Goal: Task Accomplishment & Management: Manage account settings

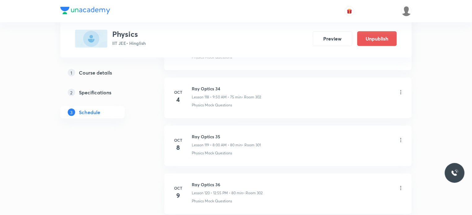
scroll to position [6014, 0]
click at [402, 138] on icon at bounding box center [401, 141] width 6 height 6
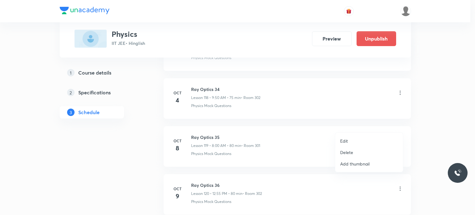
click at [347, 140] on p "Edit" at bounding box center [344, 141] width 8 height 6
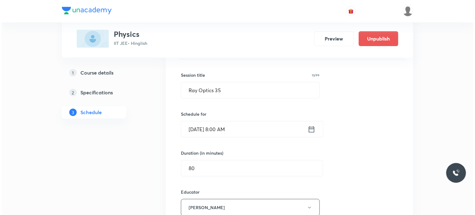
scroll to position [5736, 0]
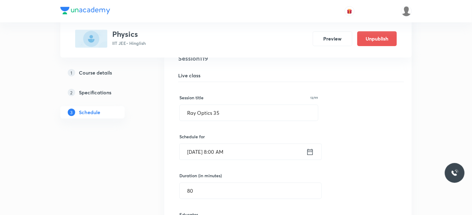
click at [261, 144] on input "Oct 8, 2025, 8:00 AM" at bounding box center [243, 152] width 126 height 16
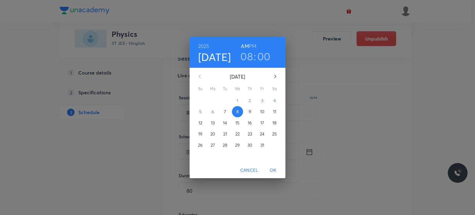
click at [262, 56] on h3 "00" at bounding box center [263, 56] width 13 height 13
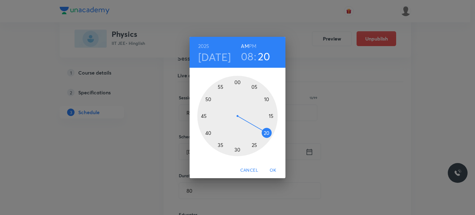
click at [271, 136] on div at bounding box center [237, 116] width 80 height 80
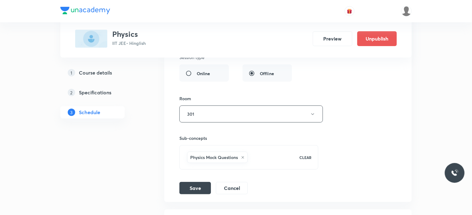
scroll to position [5984, 0]
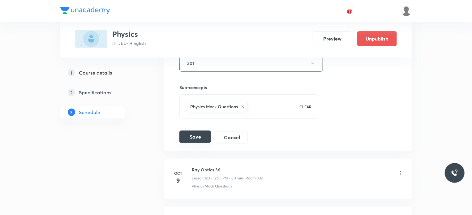
click at [200, 131] on button "Save" at bounding box center [195, 137] width 32 height 12
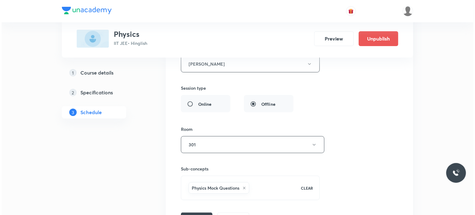
scroll to position [5916, 0]
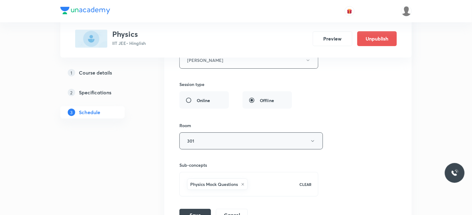
click at [216, 132] on button "301" at bounding box center [250, 140] width 143 height 17
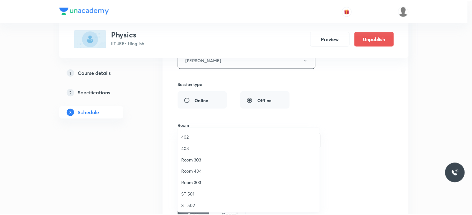
scroll to position [69, 0]
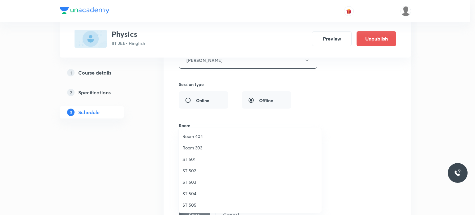
click at [195, 147] on span "Room 303" at bounding box center [249, 147] width 135 height 6
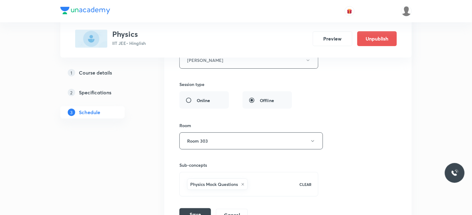
click at [203, 208] on button "Save" at bounding box center [195, 214] width 32 height 12
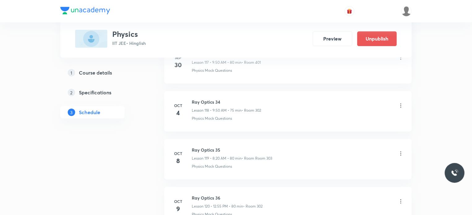
scroll to position [5691, 0]
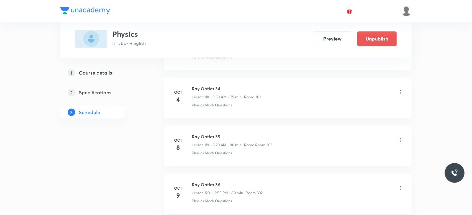
click at [403, 137] on icon at bounding box center [401, 140] width 6 height 6
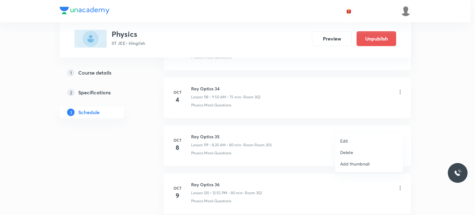
click at [361, 138] on li "Edit" at bounding box center [369, 140] width 68 height 11
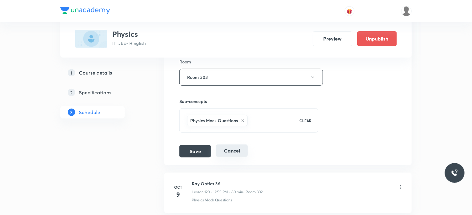
click at [226, 144] on button "Cancel" at bounding box center [232, 150] width 32 height 12
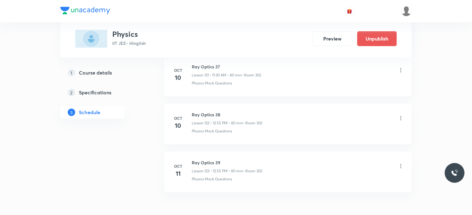
scroll to position [5846, 0]
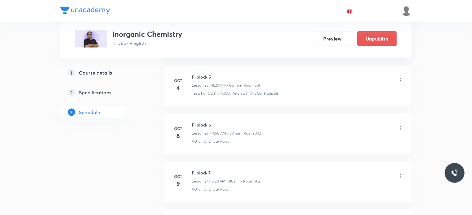
scroll to position [1526, 0]
click at [404, 129] on icon at bounding box center [401, 132] width 6 height 6
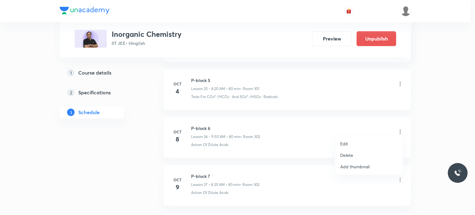
click at [359, 143] on li "Edit" at bounding box center [369, 143] width 68 height 11
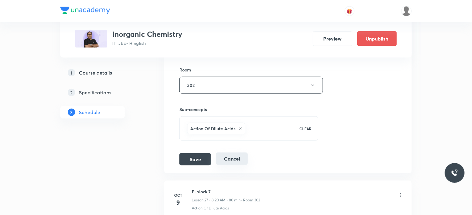
click at [239, 156] on button "Cancel" at bounding box center [232, 158] width 32 height 12
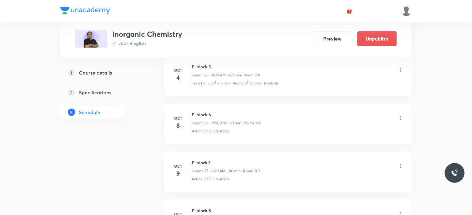
scroll to position [1242, 0]
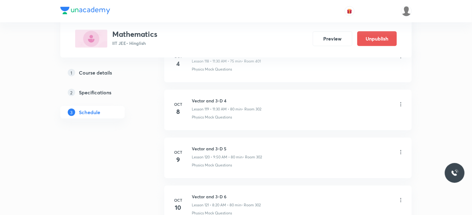
scroll to position [5975, 0]
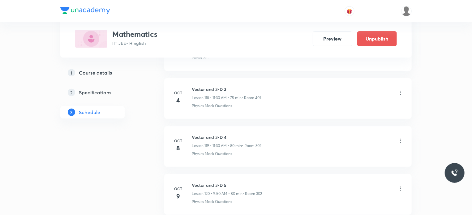
click at [400, 138] on icon at bounding box center [401, 141] width 6 height 6
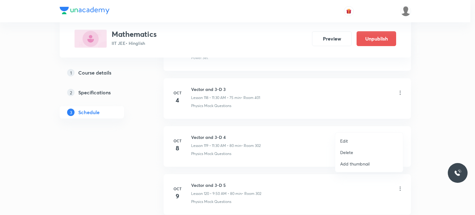
click at [353, 138] on li "Edit" at bounding box center [369, 140] width 68 height 11
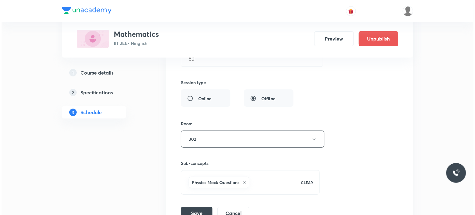
scroll to position [5851, 0]
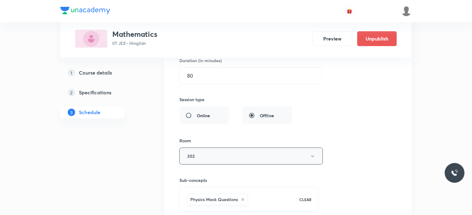
click at [205, 148] on button "302" at bounding box center [250, 156] width 143 height 17
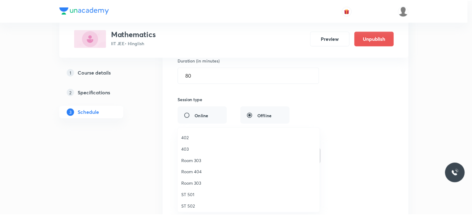
scroll to position [69, 0]
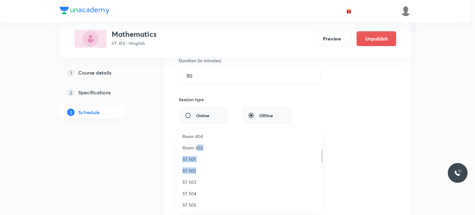
drag, startPoint x: 197, startPoint y: 169, endPoint x: 198, endPoint y: 149, distance: 19.8
click at [198, 149] on ul "301 302 401 402 403 Room 303 Room 404 Room 303 ST 501 ST 502 ST 503 ST 504 ST 5…" at bounding box center [253, 136] width 148 height 154
click at [198, 149] on span "Room 303" at bounding box center [249, 147] width 135 height 6
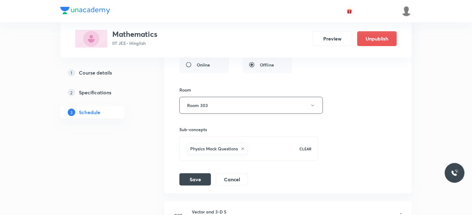
scroll to position [5944, 0]
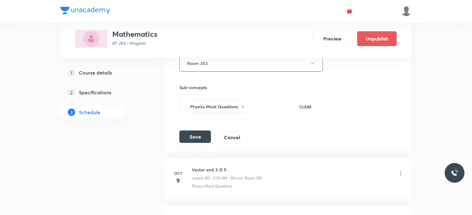
click at [200, 131] on button "Save" at bounding box center [195, 137] width 32 height 12
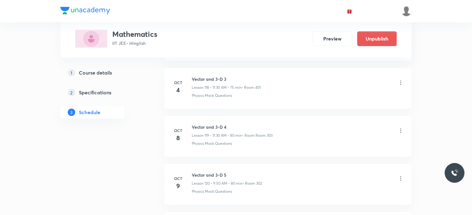
scroll to position [5691, 0]
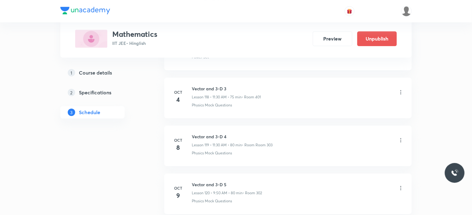
click at [401, 137] on icon at bounding box center [401, 140] width 6 height 6
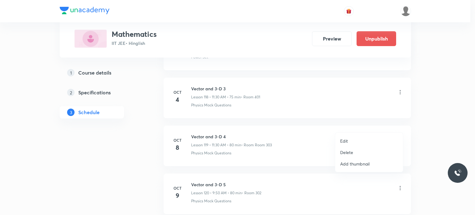
click at [359, 138] on li "Edit" at bounding box center [369, 140] width 68 height 11
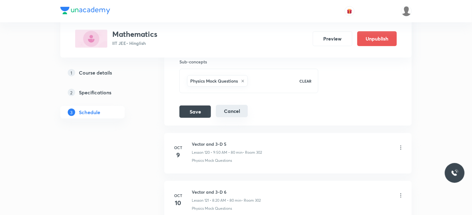
click at [228, 105] on button "Cancel" at bounding box center [232, 111] width 32 height 12
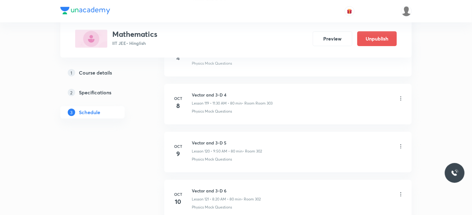
scroll to position [5722, 0]
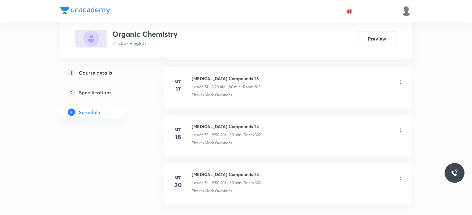
scroll to position [3953, 0]
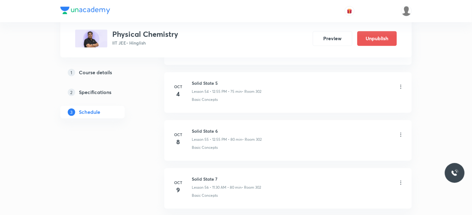
scroll to position [2882, 0]
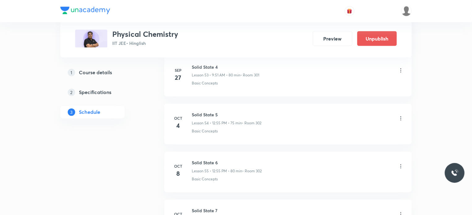
click at [400, 163] on icon at bounding box center [401, 166] width 6 height 6
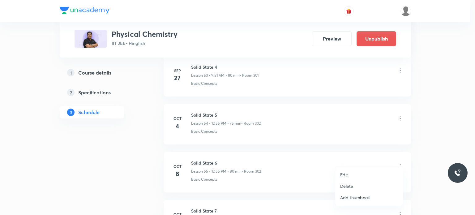
click at [354, 174] on li "Edit" at bounding box center [369, 174] width 68 height 11
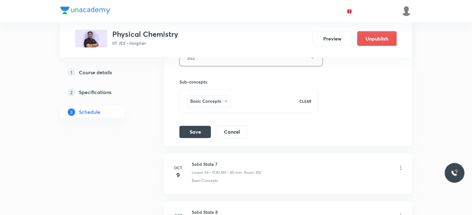
click at [239, 129] on button "Cancel" at bounding box center [232, 131] width 32 height 12
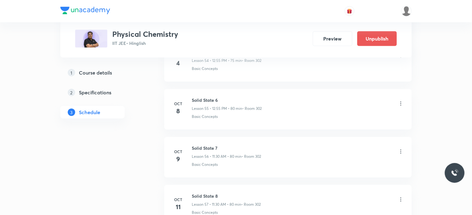
scroll to position [2659, 0]
click at [399, 101] on icon at bounding box center [401, 104] width 6 height 6
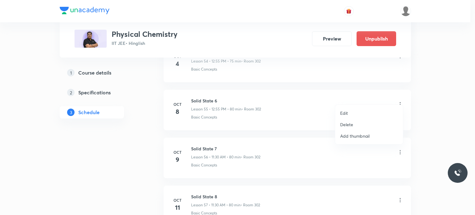
click at [368, 111] on li "Edit" at bounding box center [369, 112] width 68 height 11
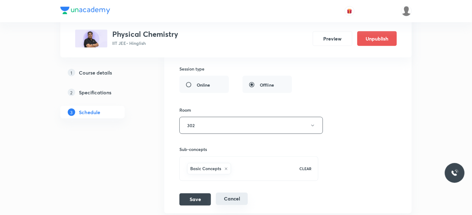
click at [228, 193] on button "Cancel" at bounding box center [232, 199] width 32 height 12
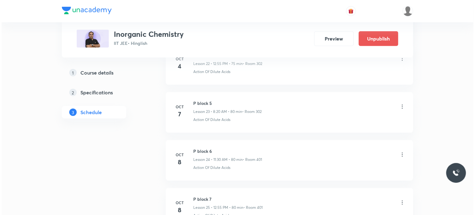
scroll to position [1444, 0]
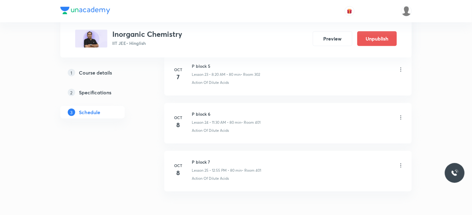
click at [403, 114] on icon at bounding box center [401, 117] width 6 height 6
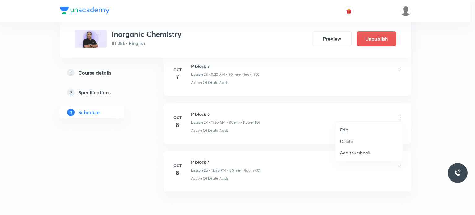
click at [366, 127] on li "Edit" at bounding box center [369, 129] width 68 height 11
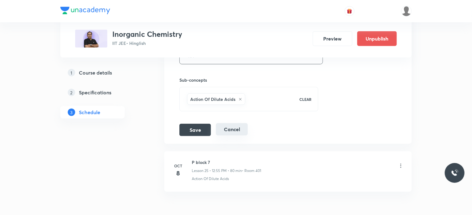
click at [230, 126] on button "Cancel" at bounding box center [232, 129] width 32 height 12
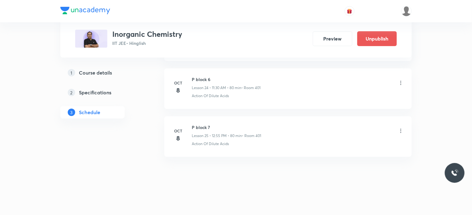
scroll to position [1192, 0]
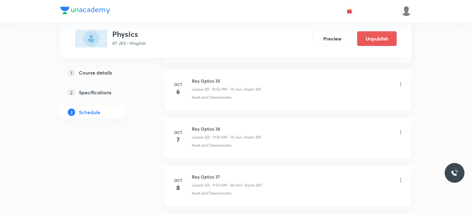
scroll to position [6203, 0]
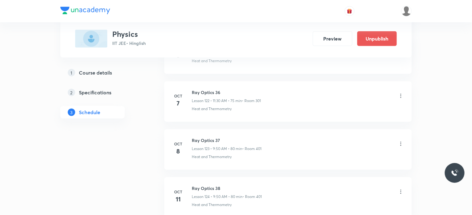
click at [401, 141] on icon at bounding box center [401, 144] width 6 height 6
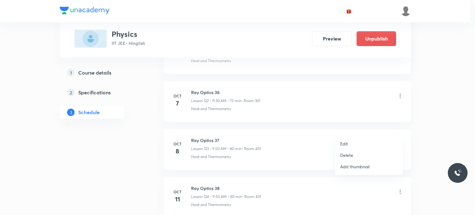
click at [360, 143] on li "Edit" at bounding box center [369, 143] width 68 height 11
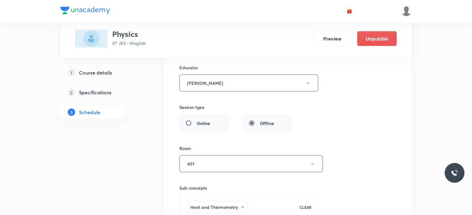
scroll to position [6110, 0]
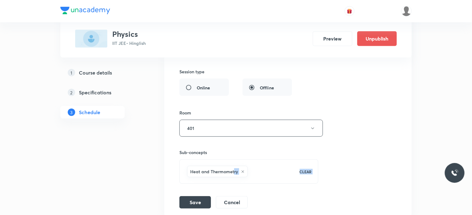
drag, startPoint x: 233, startPoint y: 158, endPoint x: 233, endPoint y: 174, distance: 15.8
click at [233, 174] on div "Session title 13/99 Ray Optics 37 ​ Schedule for Oct 8, 2025, 9:50 AM ​ Duratio…" at bounding box center [287, 53] width 217 height 309
click at [232, 195] on button "Cancel" at bounding box center [232, 201] width 32 height 12
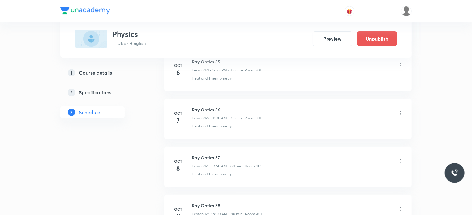
scroll to position [5849, 0]
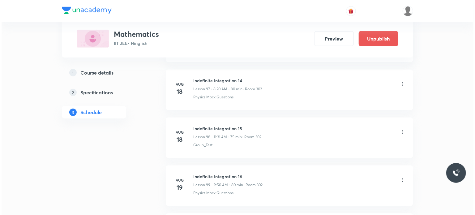
scroll to position [6726, 0]
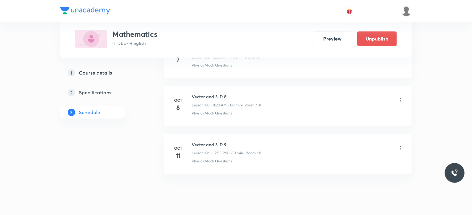
click at [398, 97] on icon at bounding box center [401, 100] width 6 height 6
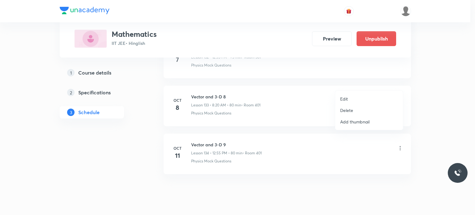
click at [364, 98] on li "Edit" at bounding box center [369, 98] width 68 height 11
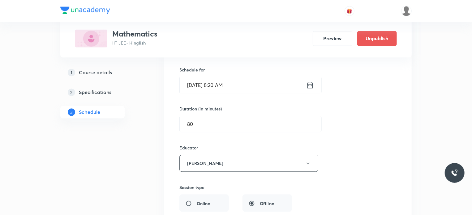
scroll to position [6463, 0]
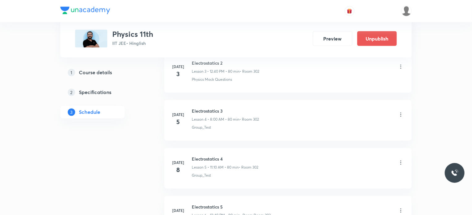
scroll to position [2710, 0]
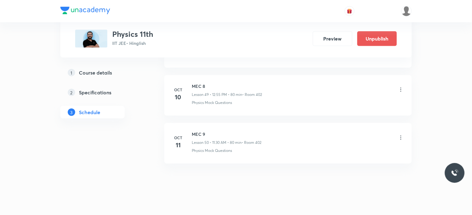
click at [271, 136] on div "MEC 9 Lesson 50 • 11:30 AM • 80 min • Room 402" at bounding box center [298, 138] width 212 height 15
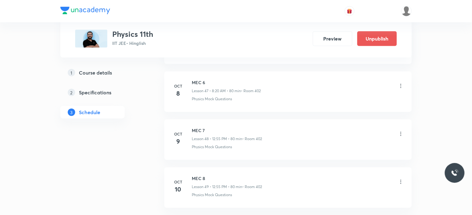
scroll to position [2617, 0]
click at [398, 83] on icon at bounding box center [401, 86] width 6 height 6
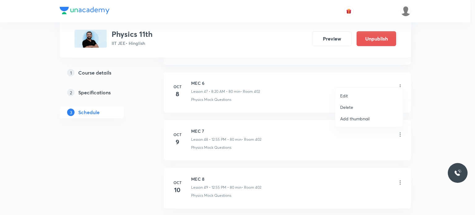
click at [344, 96] on p "Edit" at bounding box center [344, 95] width 8 height 6
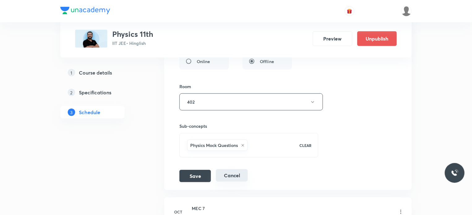
click at [245, 169] on button "Cancel" at bounding box center [232, 175] width 32 height 12
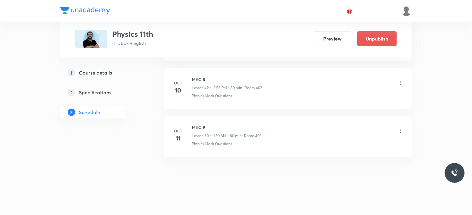
scroll to position [2387, 0]
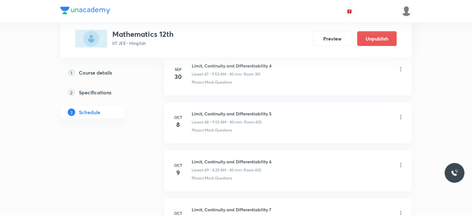
scroll to position [2634, 0]
click at [401, 115] on icon at bounding box center [401, 118] width 6 height 6
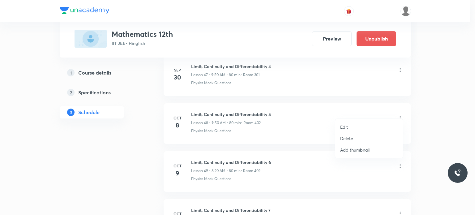
click at [356, 129] on li "Edit" at bounding box center [369, 126] width 68 height 11
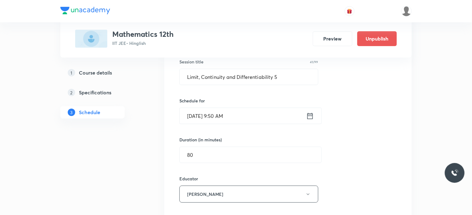
scroll to position [2356, 0]
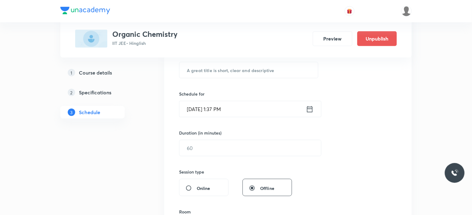
scroll to position [2097, 0]
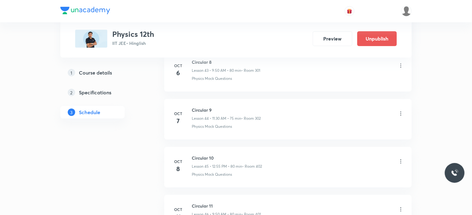
scroll to position [2457, 0]
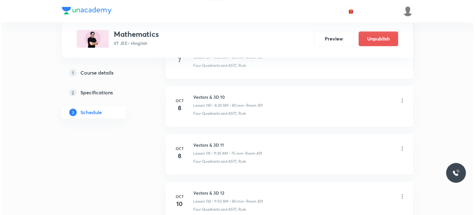
scroll to position [6537, 0]
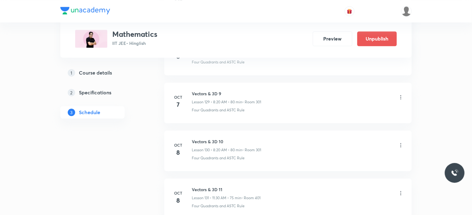
click at [399, 142] on icon at bounding box center [401, 145] width 6 height 6
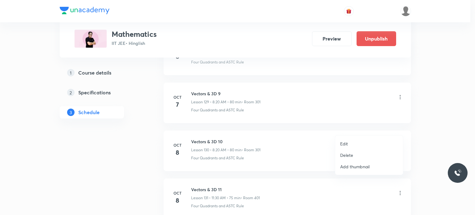
click at [364, 143] on li "Edit" at bounding box center [369, 143] width 68 height 11
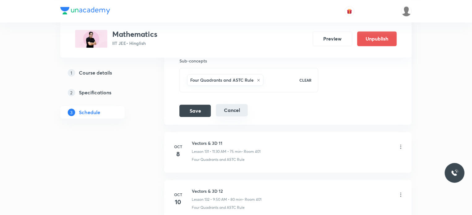
click at [228, 104] on button "Cancel" at bounding box center [232, 110] width 32 height 12
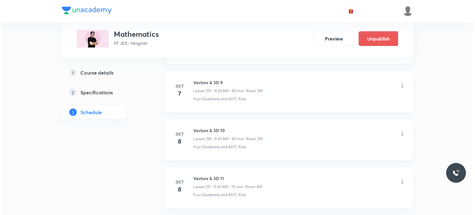
scroll to position [6215, 0]
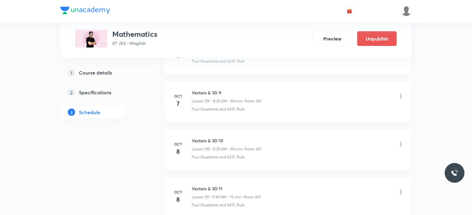
click at [398, 189] on icon at bounding box center [401, 192] width 6 height 6
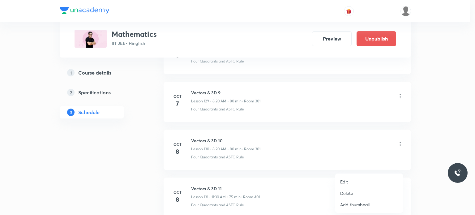
click at [347, 182] on p "Edit" at bounding box center [344, 181] width 8 height 6
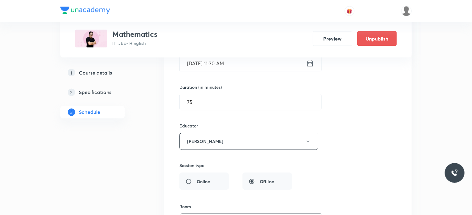
scroll to position [6400, 0]
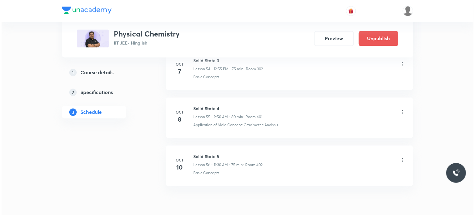
scroll to position [2927, 0]
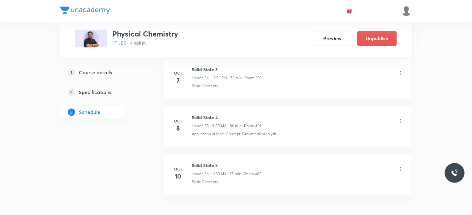
click at [400, 118] on icon at bounding box center [401, 121] width 6 height 6
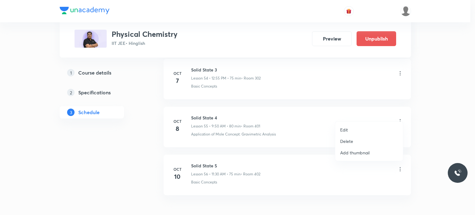
click at [350, 131] on li "Edit" at bounding box center [369, 129] width 68 height 11
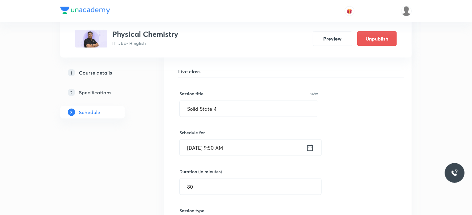
scroll to position [2670, 0]
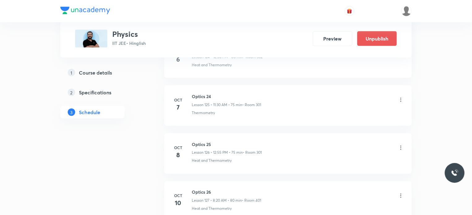
scroll to position [6330, 0]
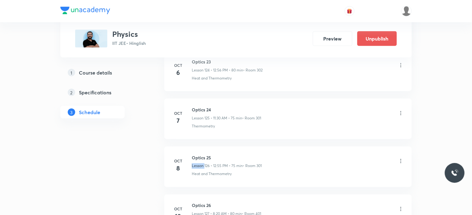
drag, startPoint x: 204, startPoint y: 151, endPoint x: 222, endPoint y: 140, distance: 20.3
click at [222, 154] on div "Optics 25 Lesson 126 • 12:55 PM • 75 min • Room 301" at bounding box center [227, 161] width 70 height 15
click at [400, 158] on icon at bounding box center [401, 161] width 6 height 6
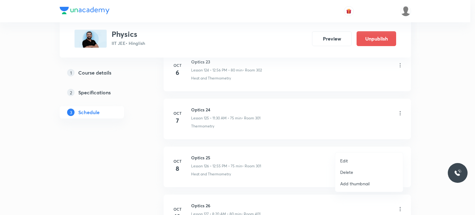
click at [349, 156] on li "Edit" at bounding box center [369, 160] width 68 height 11
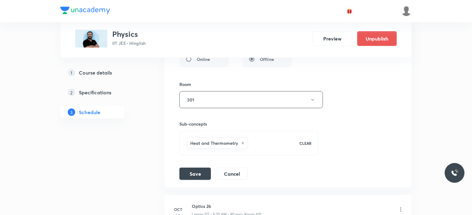
scroll to position [6345, 0]
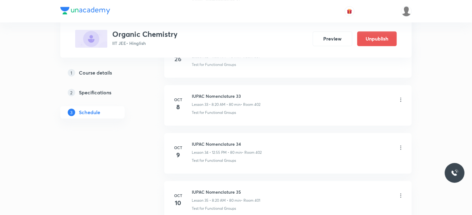
scroll to position [1860, 0]
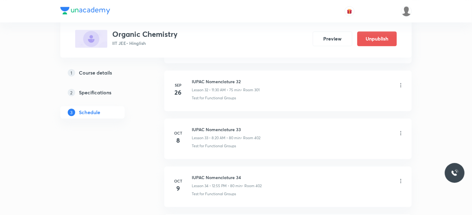
click at [400, 130] on icon at bounding box center [401, 133] width 6 height 6
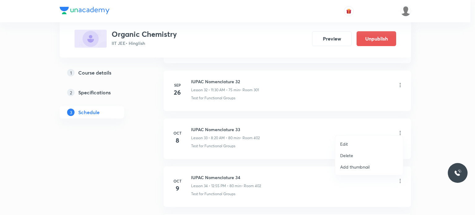
click at [361, 140] on li "Edit" at bounding box center [369, 143] width 68 height 11
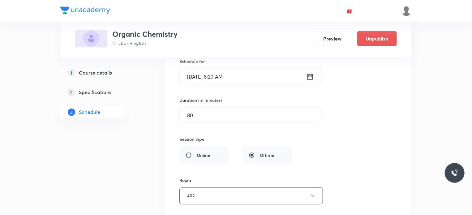
scroll to position [1675, 0]
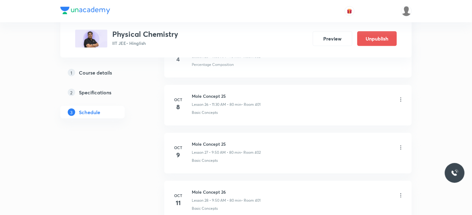
scroll to position [1557, 0]
click at [402, 94] on div "Mole Concept 25 Lesson 26 • 11:30 AM • 80 min • Room 401" at bounding box center [298, 101] width 212 height 15
click at [402, 98] on icon at bounding box center [401, 101] width 6 height 6
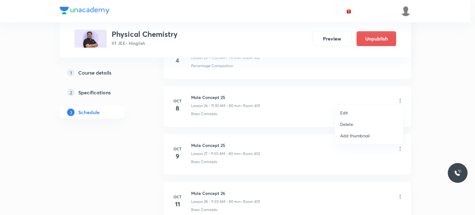
click at [346, 112] on p "Edit" at bounding box center [344, 112] width 8 height 6
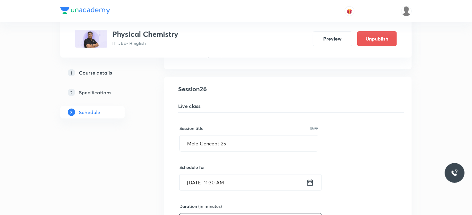
scroll to position [1402, 0]
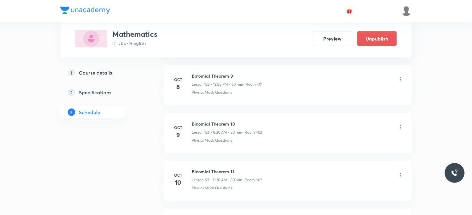
scroll to position [6293, 0]
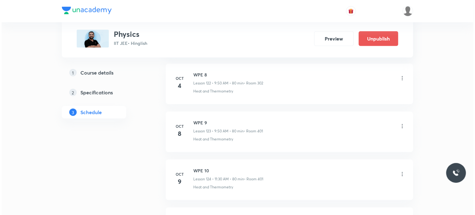
scroll to position [6206, 0]
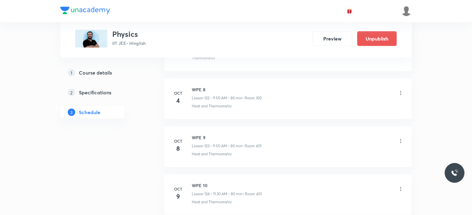
click at [400, 138] on icon at bounding box center [401, 141] width 6 height 6
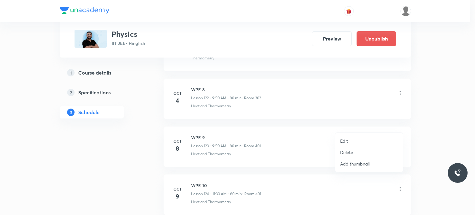
click at [358, 136] on li "Edit" at bounding box center [369, 140] width 68 height 11
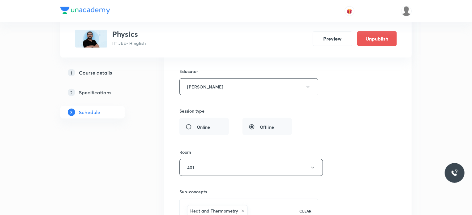
scroll to position [6175, 0]
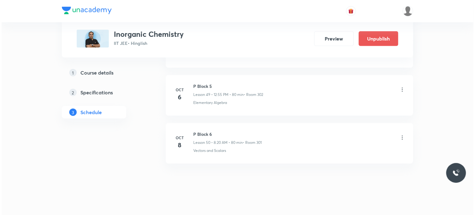
scroll to position [2670, 0]
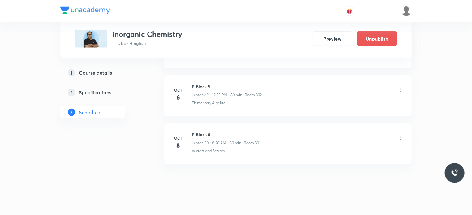
click at [400, 135] on icon at bounding box center [401, 138] width 6 height 6
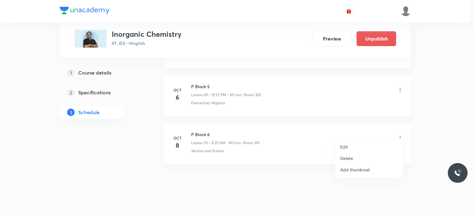
click at [361, 144] on li "Edit" at bounding box center [369, 146] width 68 height 11
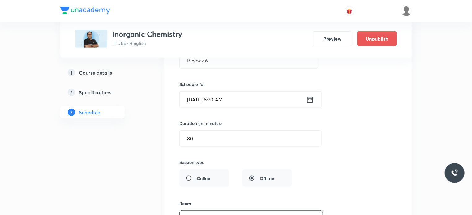
scroll to position [2477, 0]
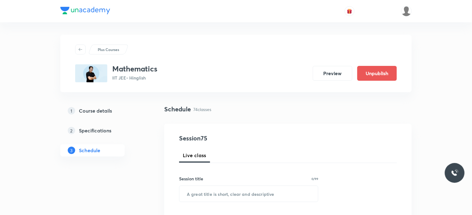
drag, startPoint x: 475, startPoint y: 4, endPoint x: 316, endPoint y: 147, distance: 213.7
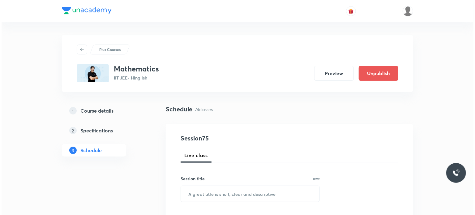
scroll to position [3857, 0]
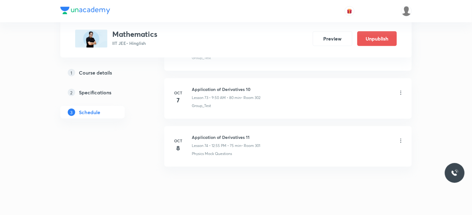
click at [330, 152] on li "Oct 8 Application of Derivatives 11 Lesson 74 • 12:55 PM • 75 min • Room 301 Ph…" at bounding box center [287, 146] width 247 height 41
click at [400, 138] on icon at bounding box center [401, 141] width 6 height 6
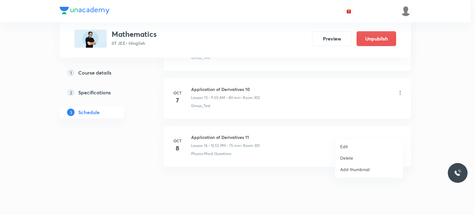
click at [364, 142] on li "Edit" at bounding box center [369, 146] width 68 height 11
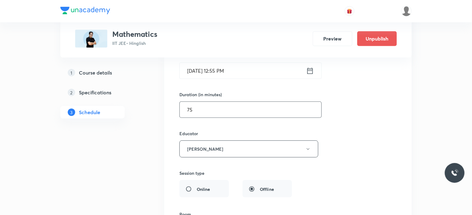
scroll to position [3563, 0]
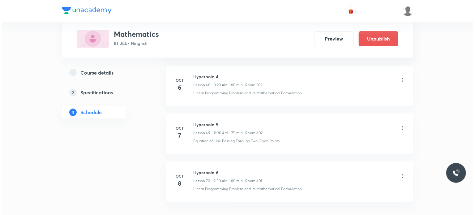
scroll to position [3627, 0]
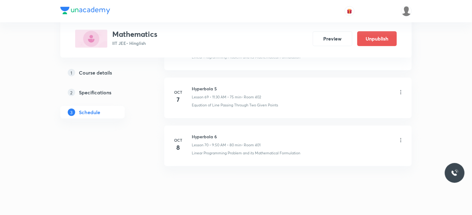
click at [399, 137] on icon at bounding box center [401, 140] width 6 height 6
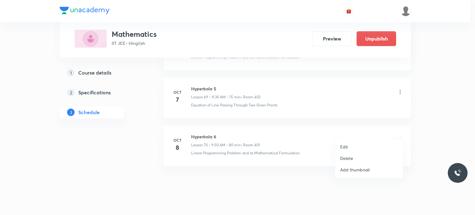
click at [369, 143] on li "Edit" at bounding box center [369, 146] width 68 height 11
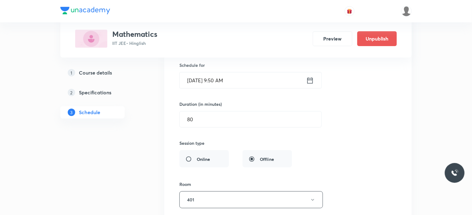
scroll to position [3365, 0]
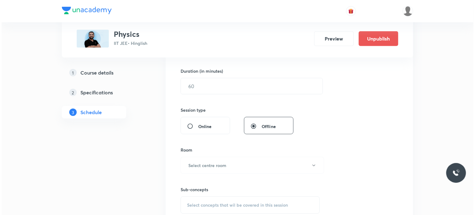
scroll to position [3722, 0]
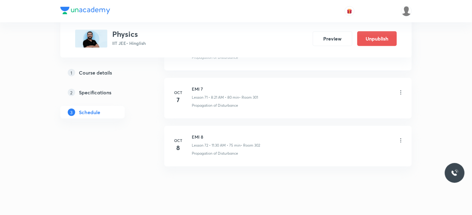
click at [400, 139] on icon at bounding box center [400, 141] width 1 height 4
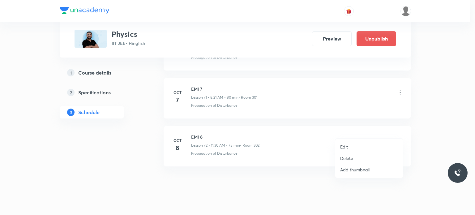
click at [366, 144] on li "Edit" at bounding box center [369, 146] width 68 height 11
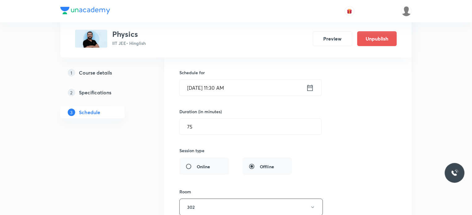
scroll to position [3561, 0]
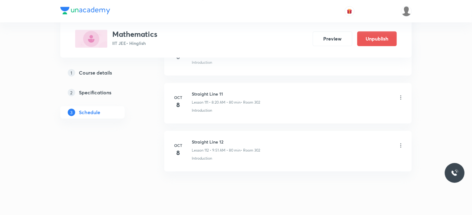
click at [403, 94] on icon at bounding box center [401, 97] width 6 height 6
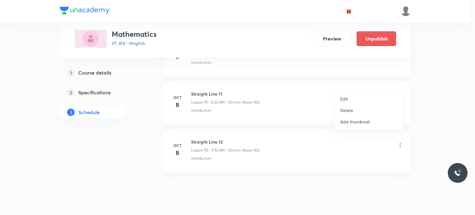
click at [370, 99] on li "Edit" at bounding box center [369, 98] width 68 height 11
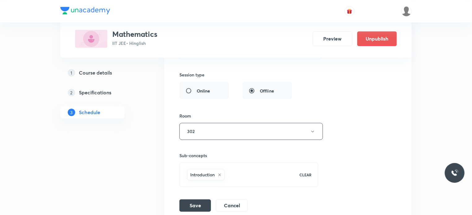
scroll to position [5496, 0]
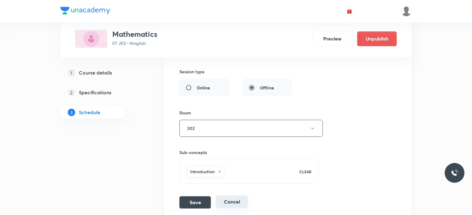
click at [242, 195] on button "Cancel" at bounding box center [232, 201] width 32 height 12
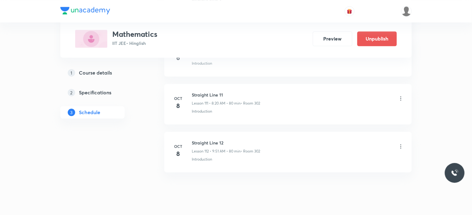
scroll to position [5351, 0]
click at [403, 142] on icon at bounding box center [401, 145] width 6 height 6
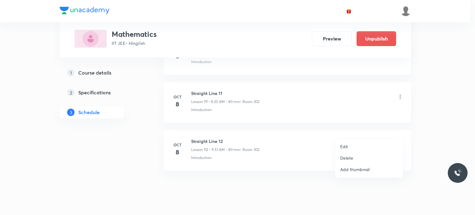
click at [366, 145] on li "Edit" at bounding box center [369, 146] width 68 height 11
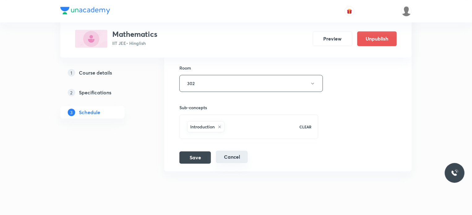
click at [240, 151] on button "Cancel" at bounding box center [232, 157] width 32 height 12
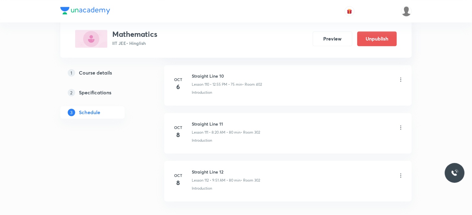
scroll to position [5320, 0]
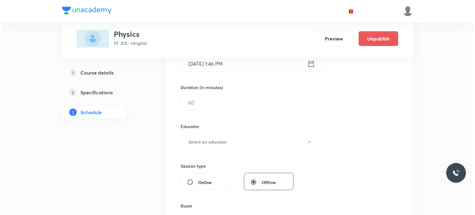
scroll to position [4527, 0]
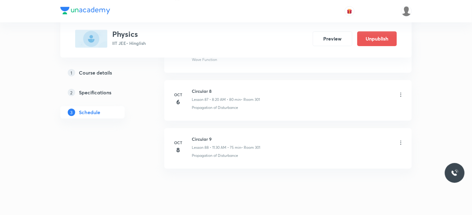
click at [402, 139] on icon at bounding box center [401, 142] width 6 height 6
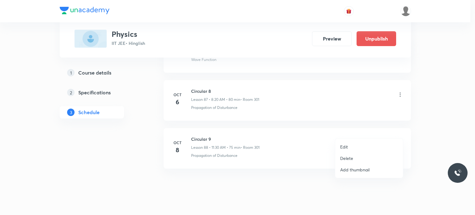
click at [356, 145] on li "Edit" at bounding box center [369, 146] width 68 height 11
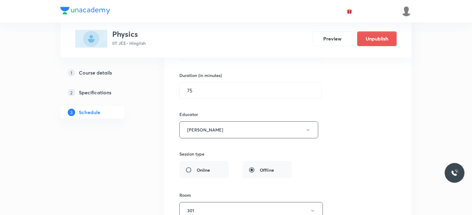
scroll to position [4480, 0]
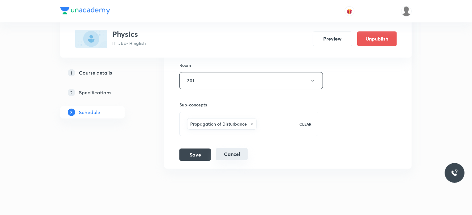
click at [227, 148] on button "Cancel" at bounding box center [232, 154] width 32 height 12
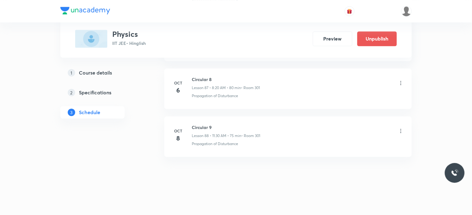
scroll to position [4204, 0]
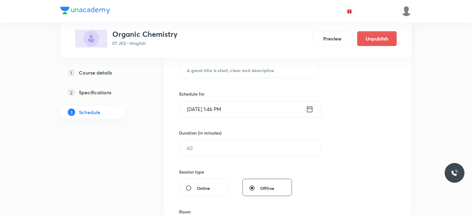
scroll to position [143, 0]
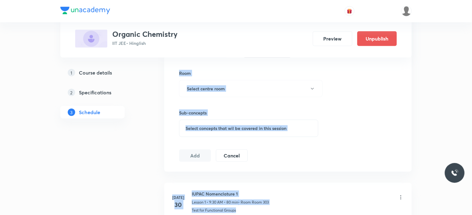
drag, startPoint x: 475, startPoint y: 100, endPoint x: 475, endPoint y: 111, distance: 11.1
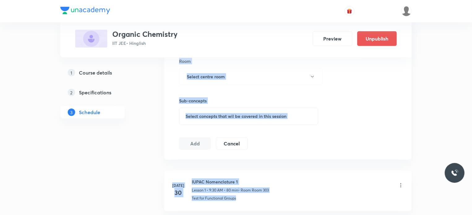
scroll to position [1093, 0]
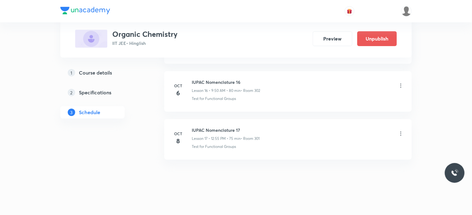
click at [252, 128] on h6 "IUPAC Nomenclature 17" at bounding box center [226, 130] width 68 height 6
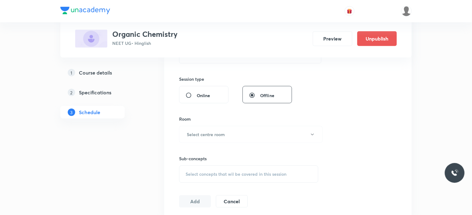
scroll to position [2718, 0]
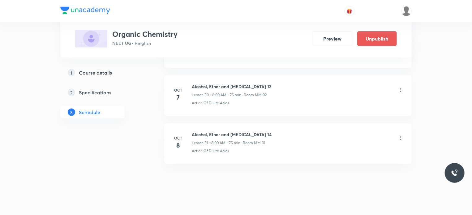
click at [398, 135] on icon at bounding box center [401, 138] width 6 height 6
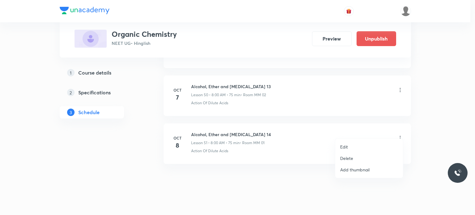
click at [456, 77] on div at bounding box center [237, 107] width 475 height 215
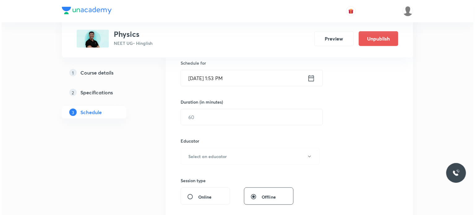
scroll to position [6678, 0]
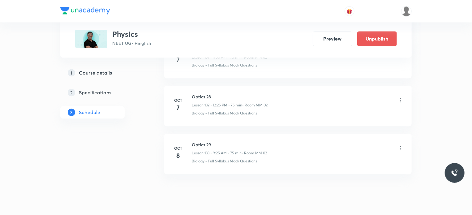
click at [399, 141] on div "Optics 29 Lesson 133 • 9:25 AM • 75 min • Room MM 02" at bounding box center [298, 148] width 212 height 15
click at [401, 145] on icon at bounding box center [401, 148] width 6 height 6
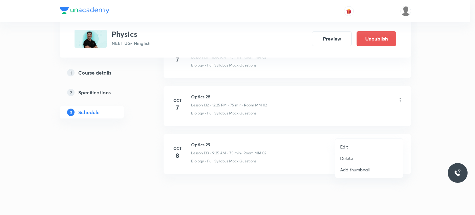
click at [361, 146] on li "Edit" at bounding box center [369, 146] width 68 height 11
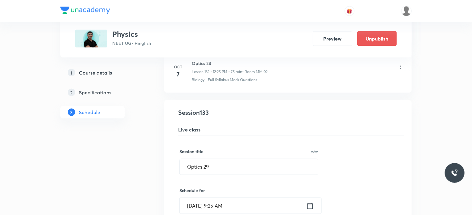
scroll to position [6631, 0]
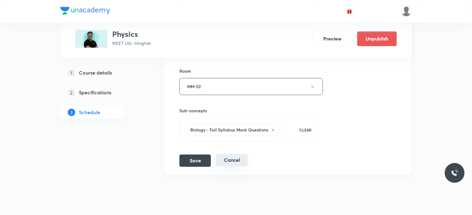
click at [234, 154] on button "Cancel" at bounding box center [232, 160] width 32 height 12
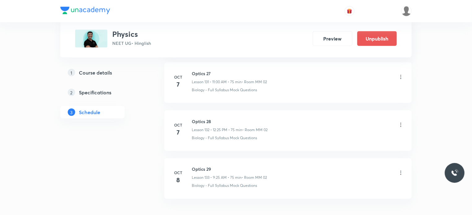
scroll to position [6355, 0]
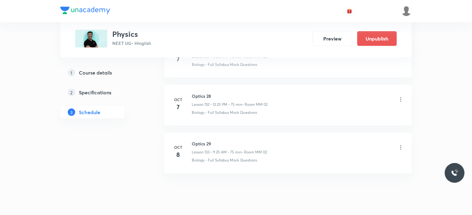
click at [402, 144] on icon at bounding box center [401, 147] width 6 height 6
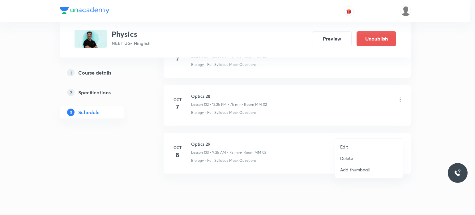
click at [354, 145] on li "Edit" at bounding box center [369, 146] width 68 height 11
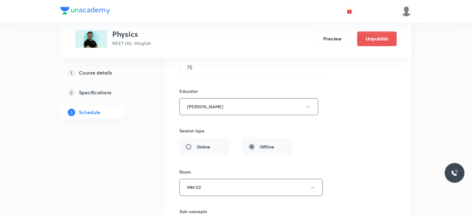
scroll to position [6631, 0]
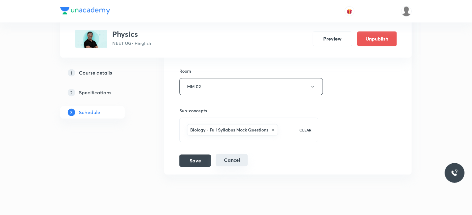
click at [245, 154] on button "Cancel" at bounding box center [232, 160] width 32 height 12
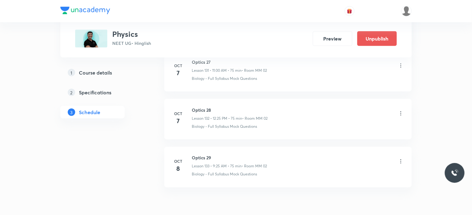
scroll to position [6355, 0]
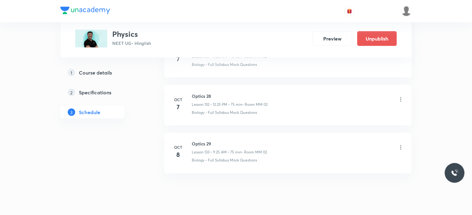
click at [401, 145] on icon at bounding box center [400, 147] width 1 height 4
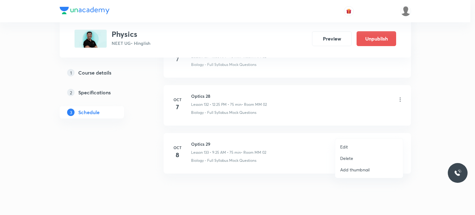
click at [357, 148] on li "Edit" at bounding box center [369, 146] width 68 height 11
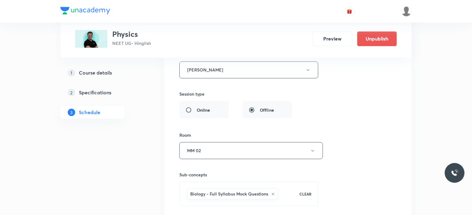
scroll to position [6631, 0]
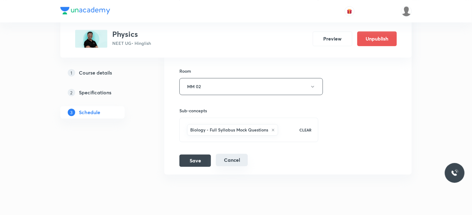
click at [230, 154] on div "Save Cancel" at bounding box center [215, 160] width 73 height 12
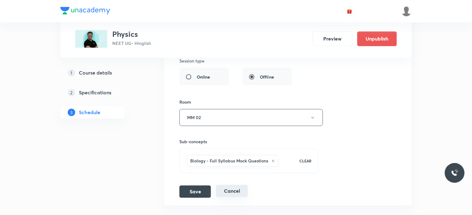
click at [241, 185] on button "Cancel" at bounding box center [232, 191] width 32 height 12
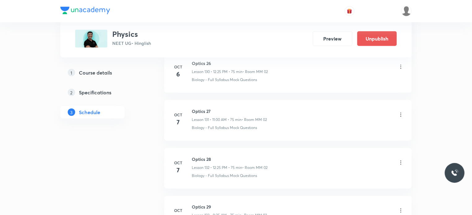
scroll to position [6355, 0]
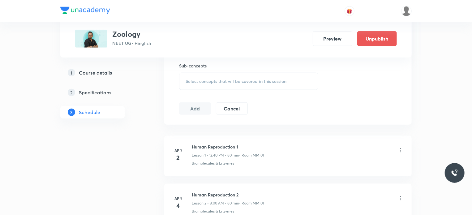
scroll to position [3722, 0]
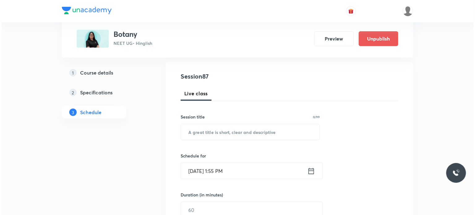
scroll to position [4392, 0]
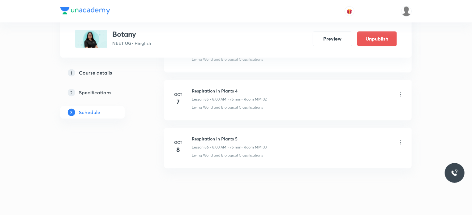
click at [400, 139] on icon at bounding box center [401, 142] width 6 height 6
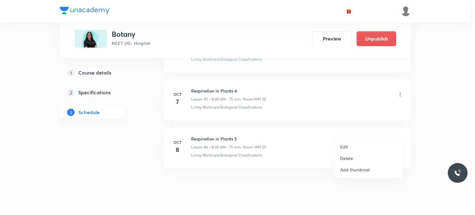
click at [348, 147] on p "Edit" at bounding box center [344, 146] width 8 height 6
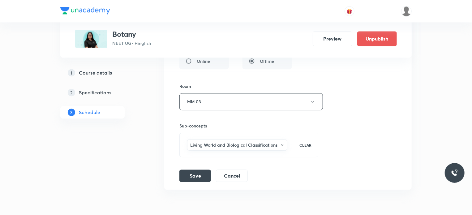
scroll to position [4345, 0]
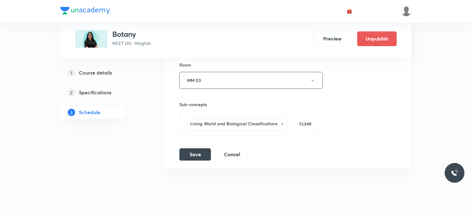
click at [239, 149] on li "Respiration in Plants 5 Lesson 86 • Room MM 03 Living World and Biological Clas…" at bounding box center [287, 11] width 247 height 313
click at [239, 148] on button "Cancel" at bounding box center [232, 154] width 32 height 12
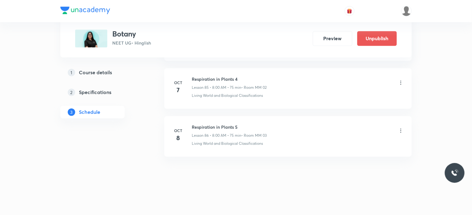
scroll to position [4108, 0]
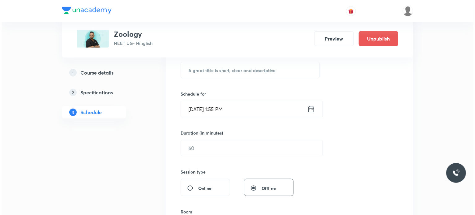
scroll to position [3866, 0]
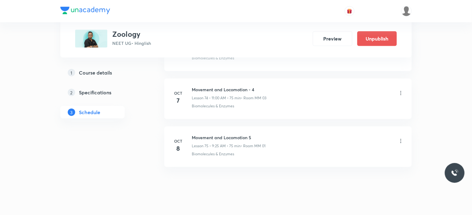
click at [400, 138] on icon at bounding box center [401, 141] width 6 height 6
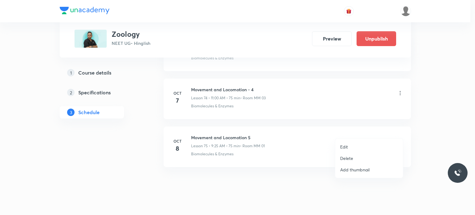
click at [358, 142] on li "Edit" at bounding box center [369, 146] width 68 height 11
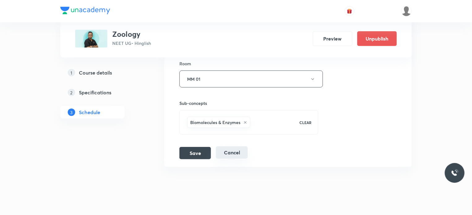
click at [233, 146] on button "Cancel" at bounding box center [232, 152] width 32 height 12
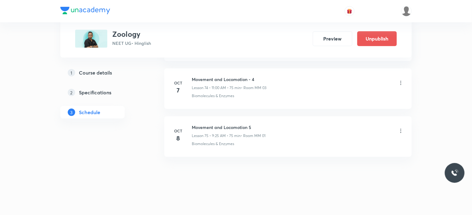
scroll to position [3582, 0]
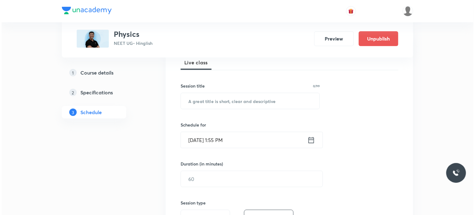
scroll to position [7308, 0]
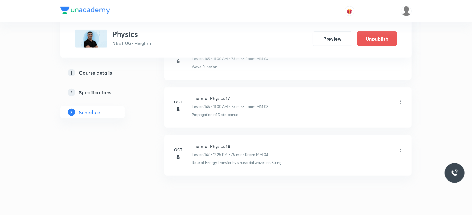
click at [400, 99] on icon at bounding box center [401, 102] width 6 height 6
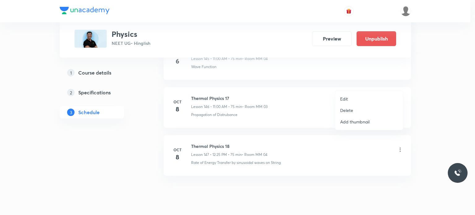
click at [341, 98] on p "Edit" at bounding box center [344, 99] width 8 height 6
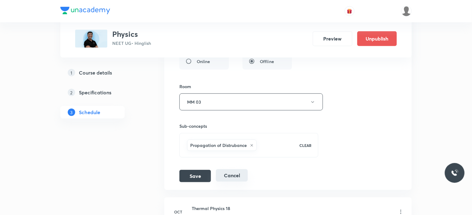
click at [226, 169] on button "Cancel" at bounding box center [232, 175] width 32 height 12
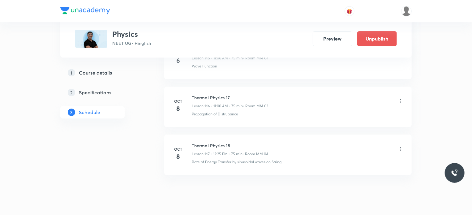
click at [402, 146] on icon at bounding box center [401, 149] width 6 height 6
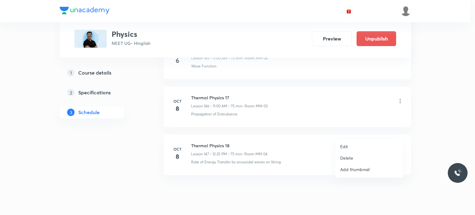
click at [365, 143] on li "Edit" at bounding box center [369, 146] width 68 height 11
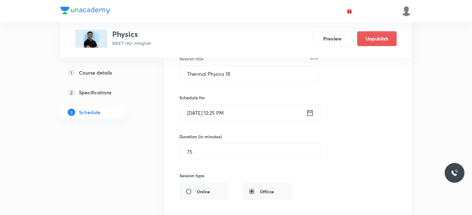
scroll to position [7268, 0]
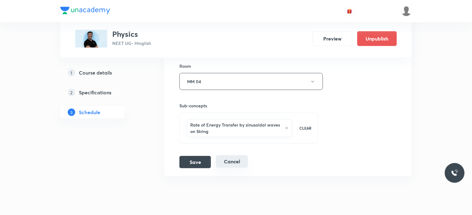
click at [233, 155] on button "Cancel" at bounding box center [232, 161] width 32 height 12
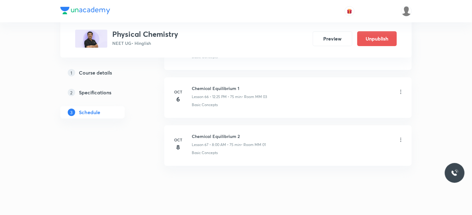
click at [401, 138] on icon at bounding box center [400, 140] width 1 height 4
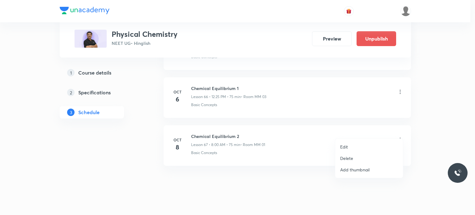
click at [306, 160] on div at bounding box center [237, 107] width 475 height 215
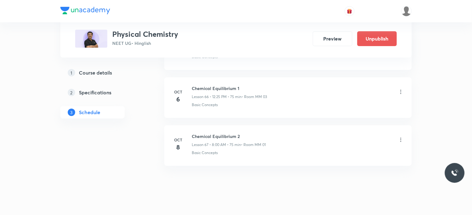
click at [244, 125] on li "[DATE] Chemical Equilibrium 2 Lesson 67 • 8:00 AM • 75 min • Room MM 01 Basic C…" at bounding box center [287, 145] width 247 height 41
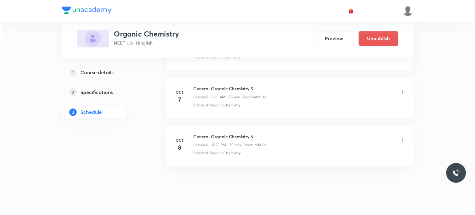
scroll to position [567, 0]
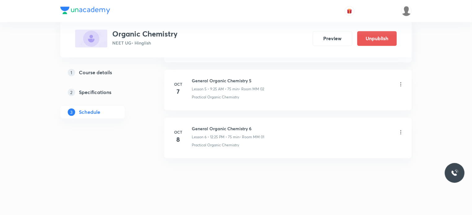
click at [400, 129] on icon at bounding box center [401, 132] width 6 height 6
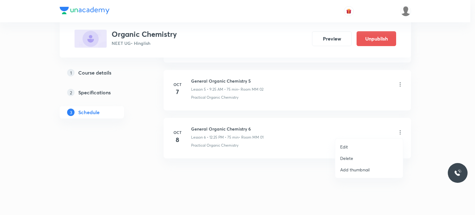
click at [355, 144] on li "Edit" at bounding box center [369, 146] width 68 height 11
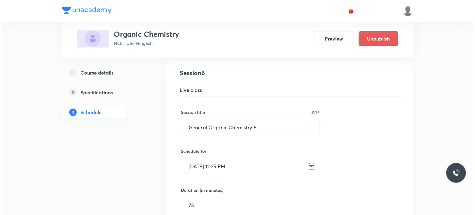
scroll to position [304, 0]
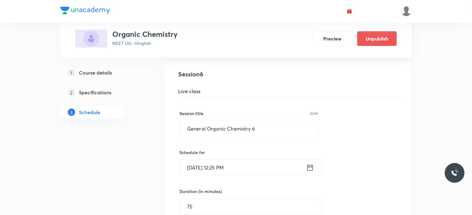
drag, startPoint x: 241, startPoint y: 165, endPoint x: 181, endPoint y: 163, distance: 60.0
click at [181, 163] on input "Oct 8, 2025, 12:25 PM" at bounding box center [243, 168] width 126 height 16
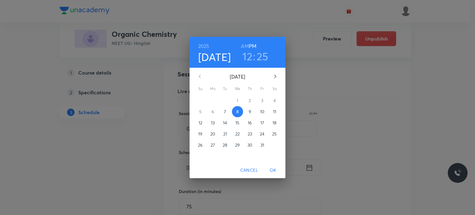
click at [179, 162] on div "2025 Oct 8 12 : 25 AM PM October 2025 Su Mo Tu We Th Fr Sa 28 29 30 1 2 3 4 5 6…" at bounding box center [237, 107] width 475 height 215
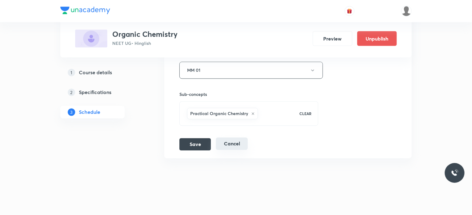
click at [245, 142] on button "Cancel" at bounding box center [232, 144] width 32 height 12
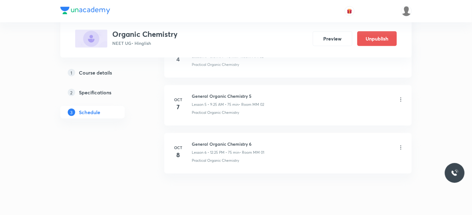
scroll to position [283, 0]
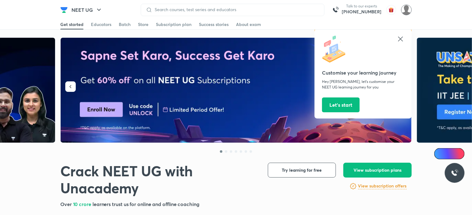
click at [406, 10] on img at bounding box center [406, 10] width 11 height 11
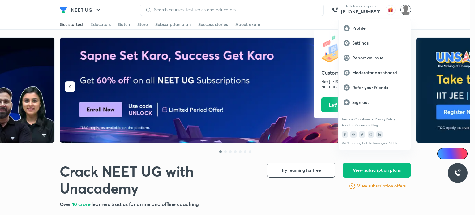
click at [212, 86] on div at bounding box center [237, 107] width 475 height 215
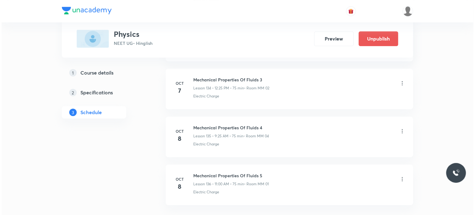
scroll to position [6751, 0]
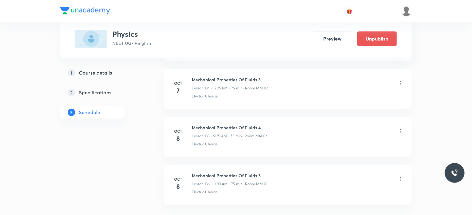
click at [401, 128] on icon at bounding box center [401, 131] width 6 height 6
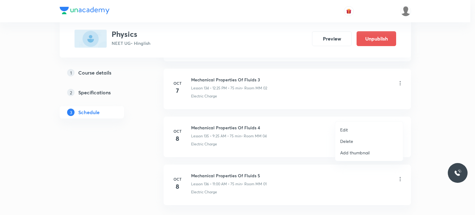
click at [361, 129] on li "Edit" at bounding box center [369, 129] width 68 height 11
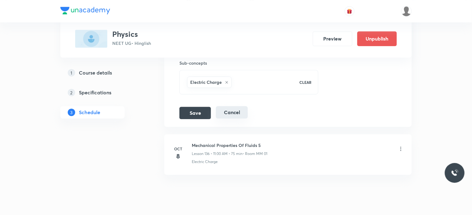
click at [232, 106] on button "Cancel" at bounding box center [232, 112] width 32 height 12
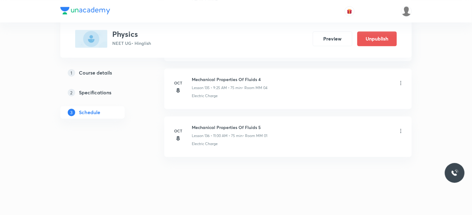
scroll to position [6498, 0]
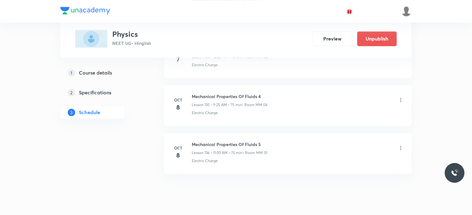
click at [403, 145] on icon at bounding box center [401, 148] width 6 height 6
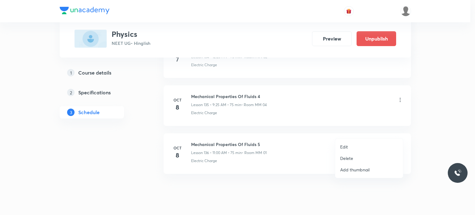
click at [351, 143] on li "Edit" at bounding box center [369, 146] width 68 height 11
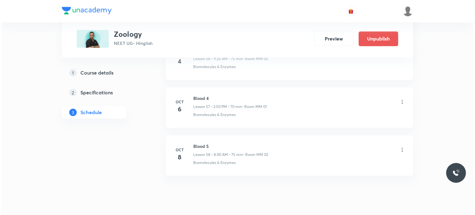
scroll to position [3053, 0]
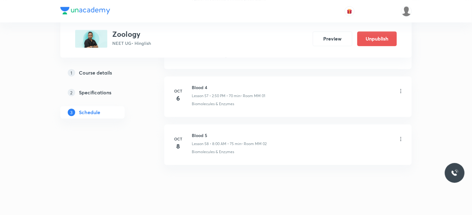
click at [400, 136] on icon at bounding box center [401, 139] width 6 height 6
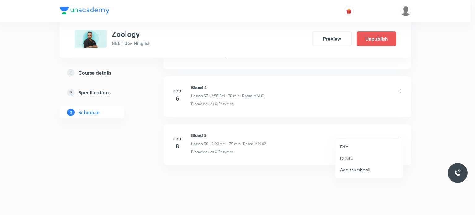
click at [348, 147] on li "Edit" at bounding box center [369, 146] width 68 height 11
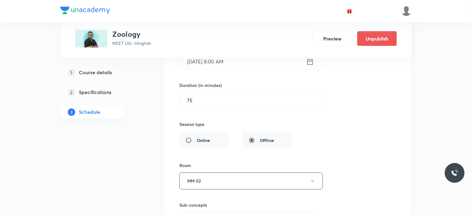
scroll to position [3006, 0]
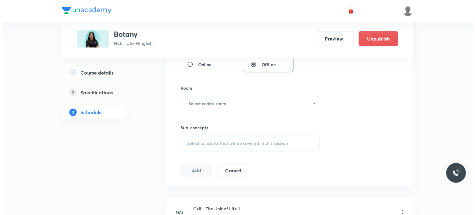
scroll to position [3483, 0]
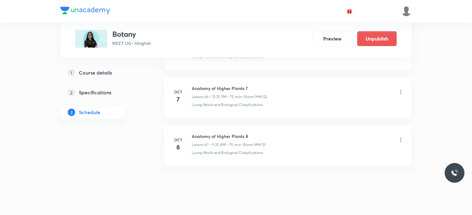
click at [399, 137] on icon at bounding box center [401, 140] width 6 height 6
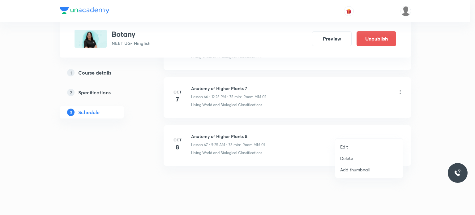
click at [357, 142] on li "Edit" at bounding box center [369, 146] width 68 height 11
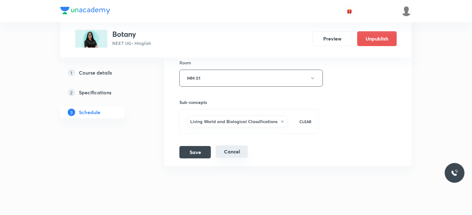
click at [237, 146] on button "Cancel" at bounding box center [232, 151] width 32 height 12
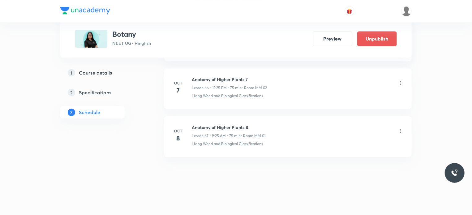
scroll to position [3200, 0]
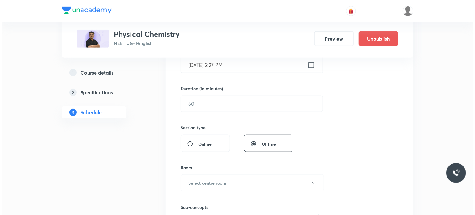
scroll to position [3531, 0]
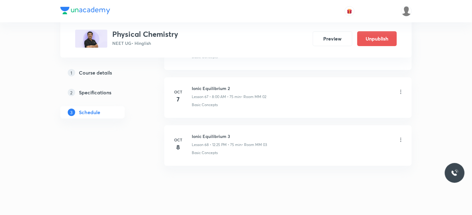
click at [396, 133] on div "Ionic Equilibrium 3 Lesson 68 • 12:25 PM • 75 min • Room MM 03" at bounding box center [298, 140] width 212 height 15
click at [398, 137] on icon at bounding box center [401, 140] width 6 height 6
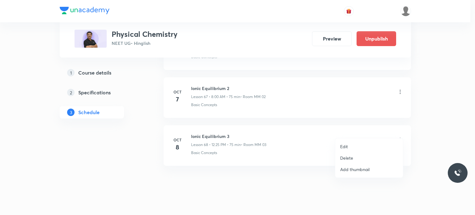
click at [366, 142] on li "Edit" at bounding box center [369, 146] width 68 height 11
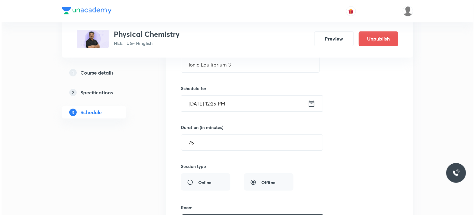
scroll to position [3330, 0]
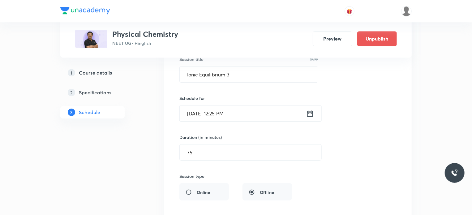
click at [264, 105] on input "[DATE] 12:25 PM" at bounding box center [243, 113] width 126 height 16
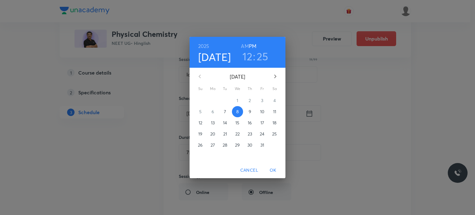
click at [247, 42] on h6 "AM" at bounding box center [245, 46] width 8 height 9
click at [246, 56] on h3 "12" at bounding box center [247, 56] width 10 height 13
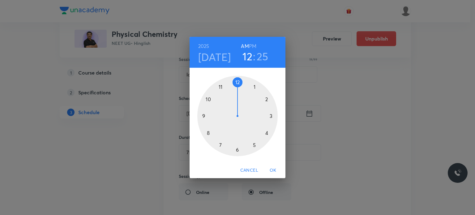
click at [223, 88] on div at bounding box center [237, 116] width 80 height 80
click at [239, 152] on div at bounding box center [237, 116] width 80 height 80
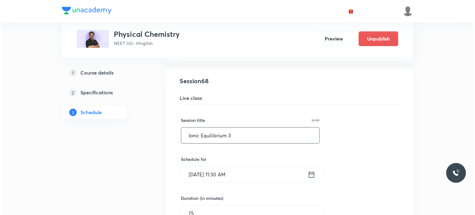
scroll to position [3268, 0]
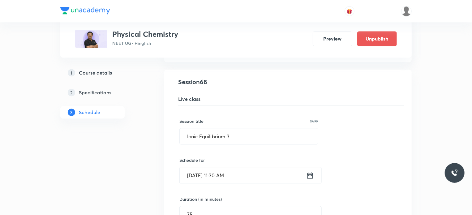
click at [256, 168] on input "[DATE] 11:30 AM" at bounding box center [243, 175] width 126 height 16
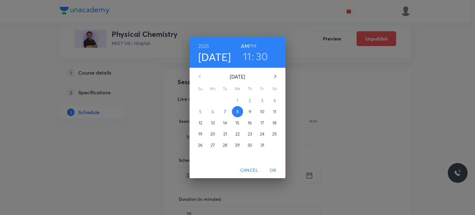
click at [260, 59] on h3 "30" at bounding box center [262, 56] width 12 height 13
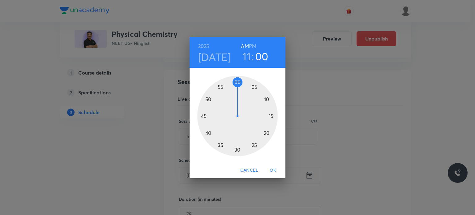
drag, startPoint x: 245, startPoint y: 74, endPoint x: 239, endPoint y: 84, distance: 11.4
click at [239, 84] on div "00 05 10 15 20 25 30 35 40 45 50 55" at bounding box center [238, 115] width 96 height 94
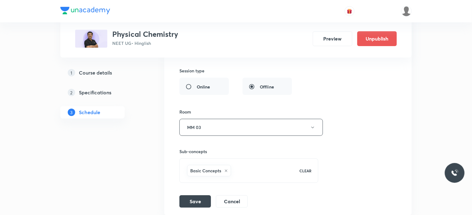
scroll to position [3485, 0]
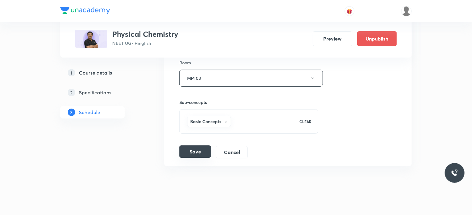
click at [197, 145] on button "Save" at bounding box center [195, 151] width 32 height 12
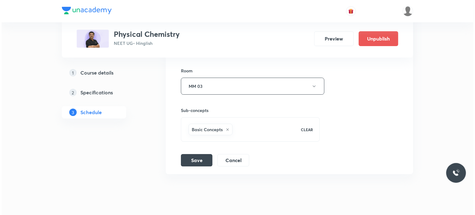
scroll to position [3495, 0]
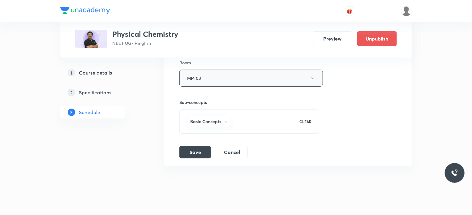
click at [212, 70] on button "MM 03" at bounding box center [250, 78] width 143 height 17
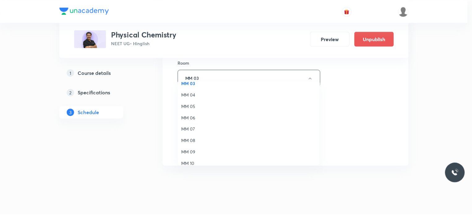
scroll to position [46, 0]
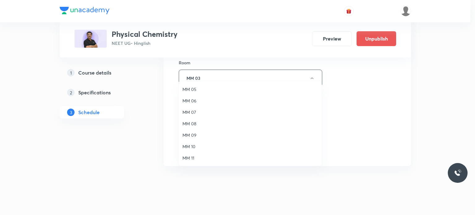
click at [195, 128] on li "MM 08" at bounding box center [250, 123] width 143 height 11
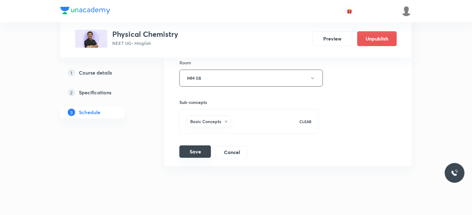
click at [196, 145] on button "Save" at bounding box center [195, 151] width 32 height 12
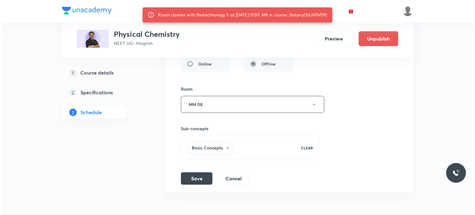
scroll to position [3495, 0]
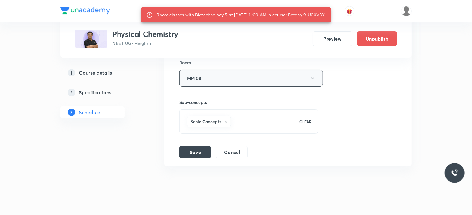
click at [202, 73] on button "MM 08" at bounding box center [250, 78] width 143 height 17
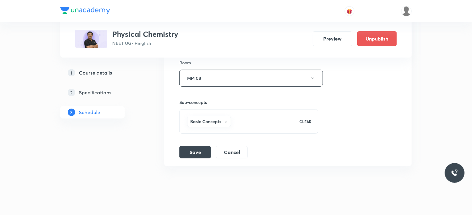
click at [202, 87] on div "Sub-concepts Basic Concepts CLEAR" at bounding box center [248, 110] width 139 height 47
click at [202, 75] on button "MM 08" at bounding box center [250, 78] width 143 height 17
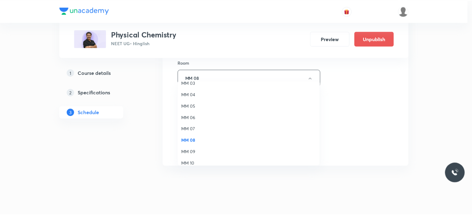
scroll to position [46, 0]
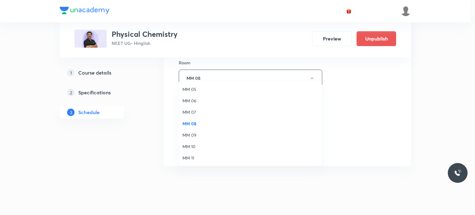
click at [196, 153] on ul "MM 01 MM 02 MM 03 MM 04 MM 05 MM 06 MM 07 MM 08 MM 09 MM 10 MM 11" at bounding box center [253, 100] width 148 height 131
click at [196, 153] on li "MM 11" at bounding box center [250, 157] width 143 height 11
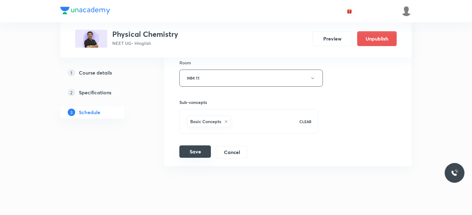
click at [193, 145] on button "Save" at bounding box center [195, 151] width 32 height 12
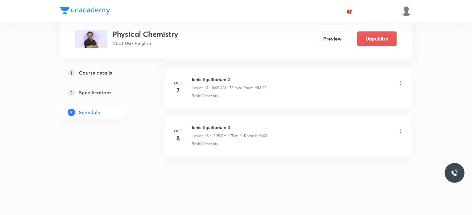
scroll to position [3247, 0]
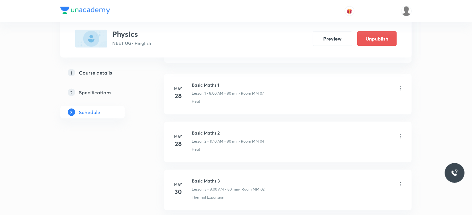
scroll to position [6639, 0]
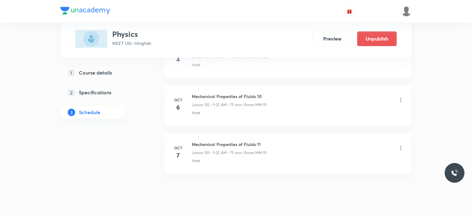
click at [228, 133] on li "[DATE] Mechanical Properties of Fluids 11 Lesson 133 • 9:25 AM • 75 min • Room …" at bounding box center [287, 153] width 247 height 41
copy h6 "Mechanical Properties of Fluids 11"
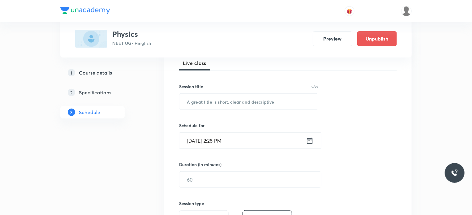
scroll to position [93, 0]
click at [227, 101] on input "text" at bounding box center [248, 101] width 139 height 16
paste input "Mechanical Properties of Fluids 11"
type input "Mechanical Properties of Fluids 12"
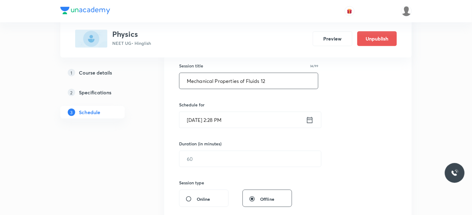
scroll to position [124, 0]
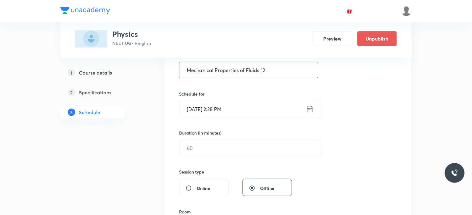
click at [245, 101] on input "[DATE] 2:28 PM" at bounding box center [242, 109] width 126 height 16
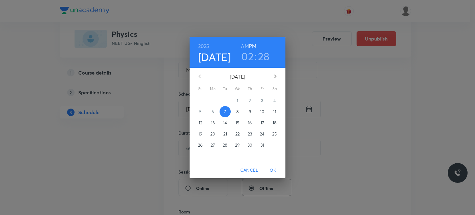
click at [236, 113] on p "8" at bounding box center [237, 112] width 2 height 6
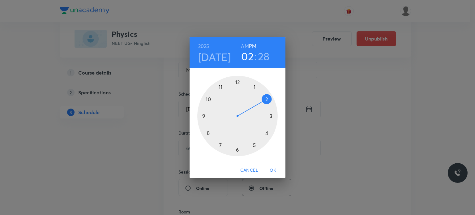
click at [239, 81] on div at bounding box center [237, 116] width 80 height 80
drag, startPoint x: 244, startPoint y: 125, endPoint x: 250, endPoint y: 136, distance: 13.0
click at [250, 136] on div at bounding box center [237, 116] width 80 height 80
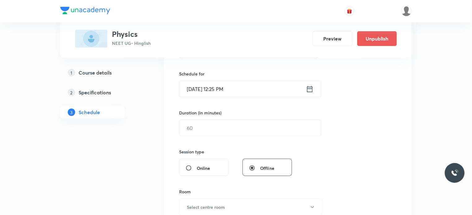
scroll to position [155, 0]
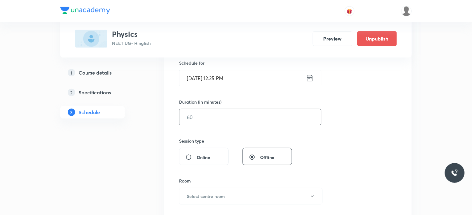
click at [199, 115] on input "text" at bounding box center [250, 117] width 142 height 16
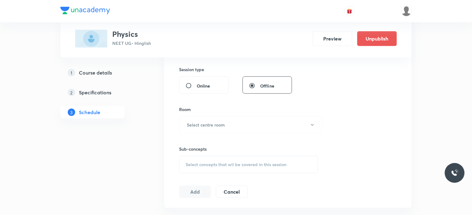
scroll to position [247, 0]
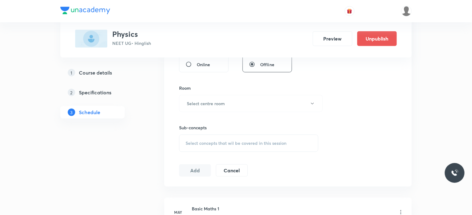
type input "75"
drag, startPoint x: 218, startPoint y: 113, endPoint x: 220, endPoint y: 102, distance: 11.2
click at [220, 102] on div "Session 134 Live class Session title 34/99 Mechanical Properties of Fluids 12 ​…" at bounding box center [288, 31] width 218 height 290
click at [220, 102] on h6 "Select centre room" at bounding box center [206, 103] width 38 height 6
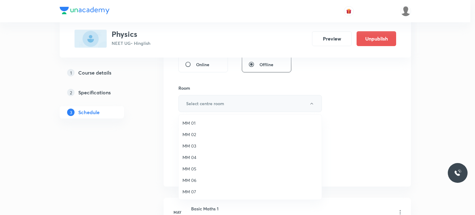
click at [212, 120] on span "MM 01" at bounding box center [249, 123] width 135 height 6
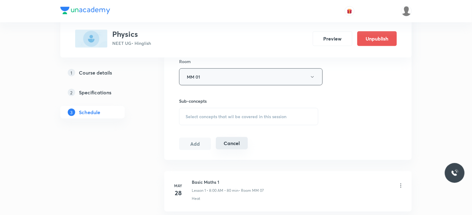
scroll to position [309, 0]
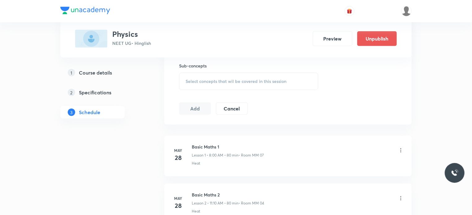
click at [239, 79] on span "Select concepts that wil be covered in this session" at bounding box center [236, 81] width 101 height 5
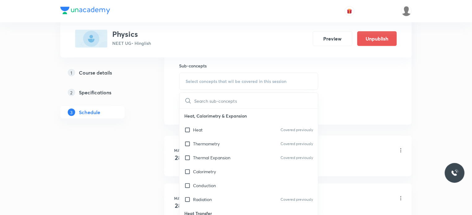
drag, startPoint x: 238, startPoint y: 126, endPoint x: 353, endPoint y: 109, distance: 116.4
click at [238, 128] on div "Heat Covered previously" at bounding box center [248, 130] width 139 height 14
checkbox input "true"
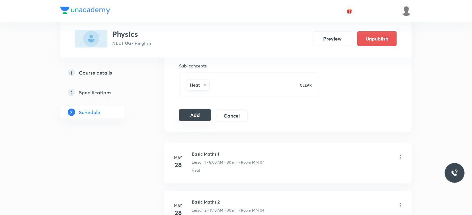
click at [194, 109] on button "Add" at bounding box center [195, 115] width 32 height 12
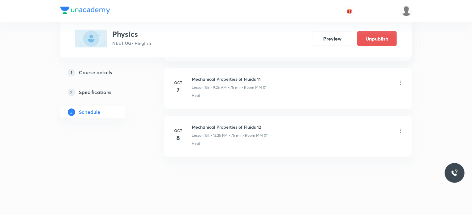
scroll to position [6339, 0]
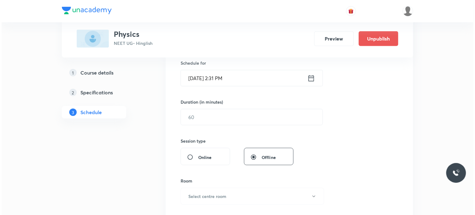
scroll to position [5300, 0]
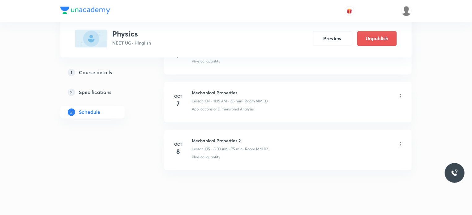
click at [400, 141] on icon at bounding box center [401, 144] width 6 height 6
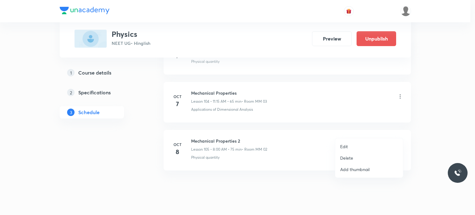
click at [356, 145] on li "Edit" at bounding box center [369, 146] width 68 height 11
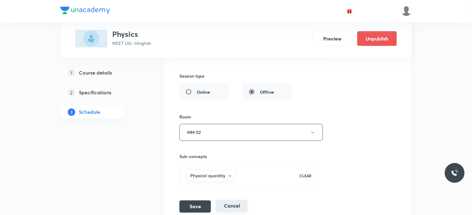
scroll to position [5253, 0]
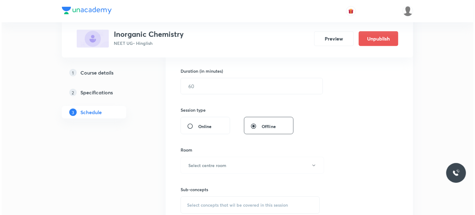
scroll to position [2097, 0]
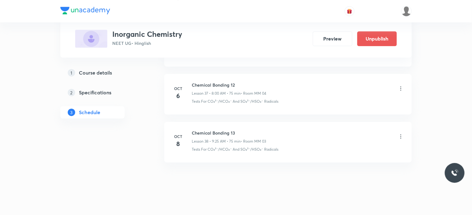
click at [401, 133] on icon at bounding box center [401, 136] width 6 height 6
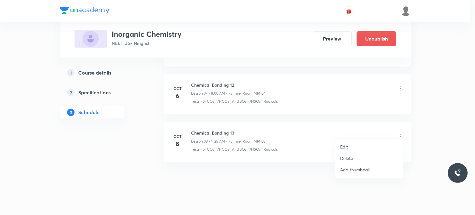
click at [346, 149] on p "Edit" at bounding box center [344, 146] width 8 height 6
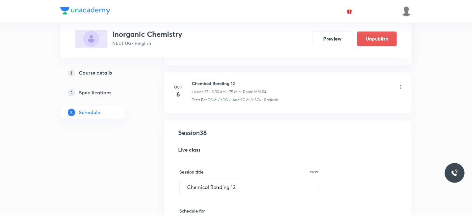
scroll to position [1778, 0]
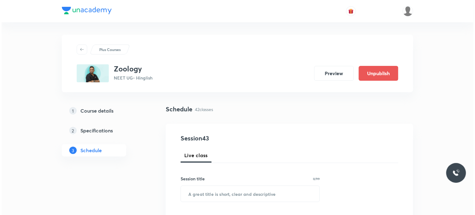
scroll to position [2288, 0]
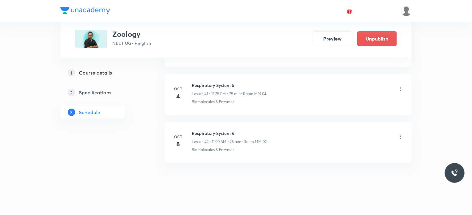
click at [401, 134] on icon at bounding box center [401, 137] width 6 height 6
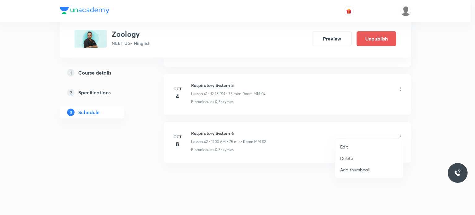
click at [363, 146] on li "Edit" at bounding box center [369, 146] width 68 height 11
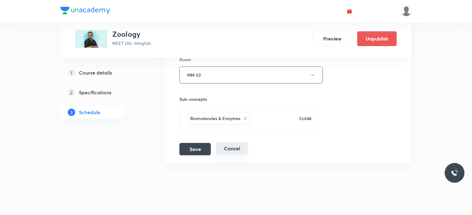
click at [235, 142] on button "Cancel" at bounding box center [232, 148] width 32 height 12
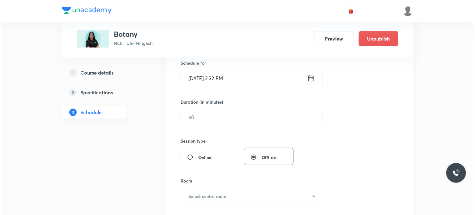
scroll to position [2527, 0]
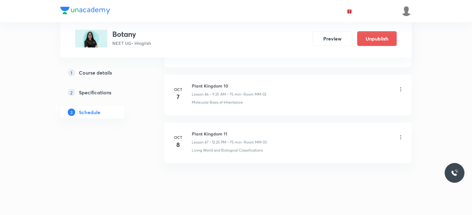
click at [397, 131] on div "Plant Kingdom 11 Lesson 47 • 12:25 PM • 75 min • Room MM 03" at bounding box center [298, 138] width 212 height 15
click at [400, 134] on icon at bounding box center [401, 137] width 6 height 6
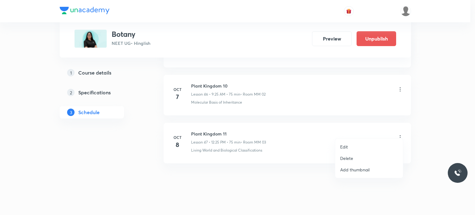
click at [350, 146] on li "Edit" at bounding box center [369, 146] width 68 height 11
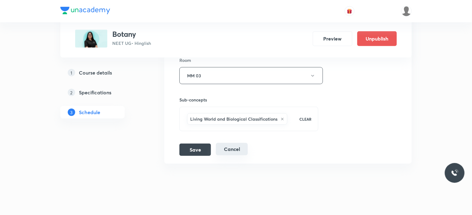
click at [227, 148] on button "Cancel" at bounding box center [232, 149] width 32 height 12
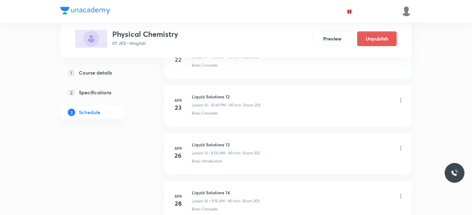
scroll to position [897, 0]
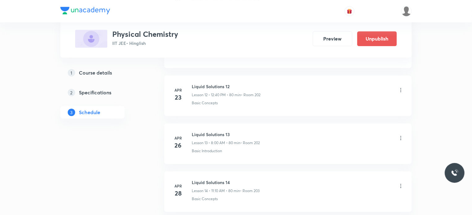
click at [224, 140] on p "Lesson 13 • 8:00 AM • 80 min" at bounding box center [216, 143] width 49 height 6
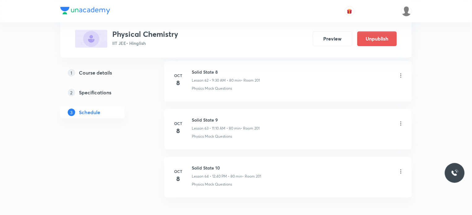
scroll to position [3340, 0]
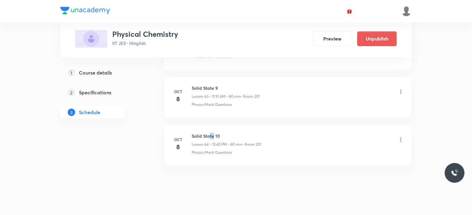
click at [210, 133] on h6 "Solid State 10" at bounding box center [226, 136] width 69 height 6
click at [270, 125] on li "[DATE] Solid State 10 Lesson 64 • 12:40 PM • 80 min • Room 201 Physics Mock Que…" at bounding box center [287, 145] width 247 height 41
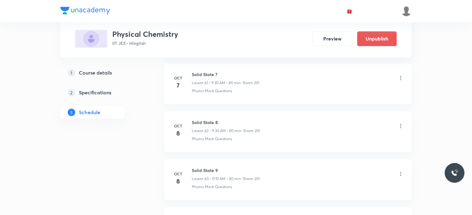
scroll to position [3247, 0]
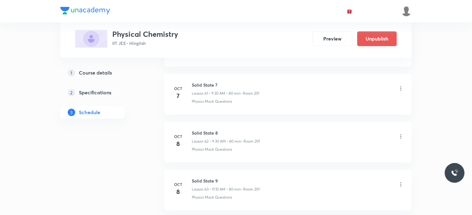
click at [403, 133] on icon at bounding box center [401, 136] width 6 height 6
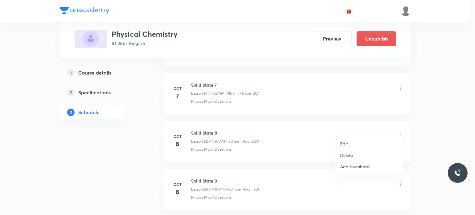
click at [354, 141] on li "Edit" at bounding box center [369, 143] width 68 height 11
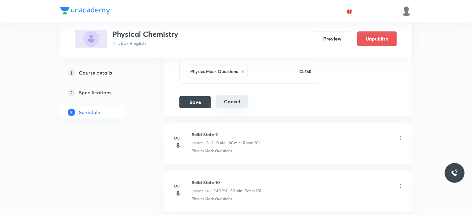
click at [230, 95] on button "Cancel" at bounding box center [232, 101] width 32 height 12
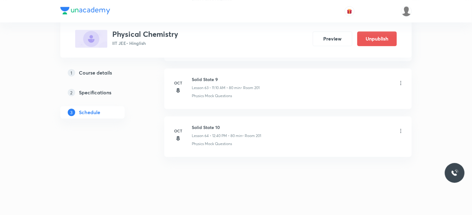
scroll to position [3056, 0]
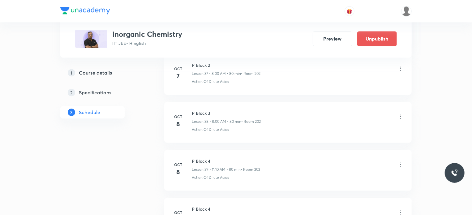
click at [403, 113] on icon at bounding box center [401, 116] width 6 height 6
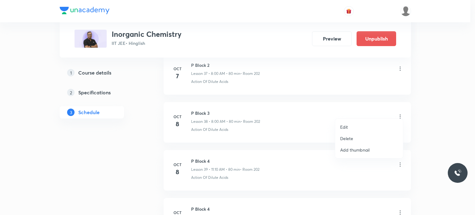
click at [354, 125] on li "Edit" at bounding box center [369, 126] width 68 height 11
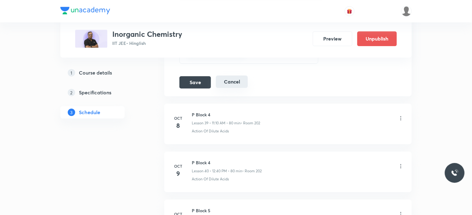
click at [240, 78] on button "Cancel" at bounding box center [232, 81] width 32 height 12
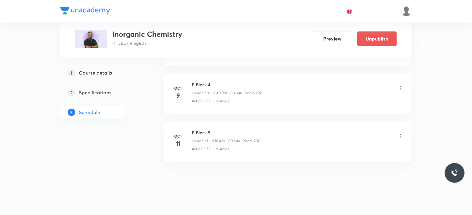
scroll to position [1864, 0]
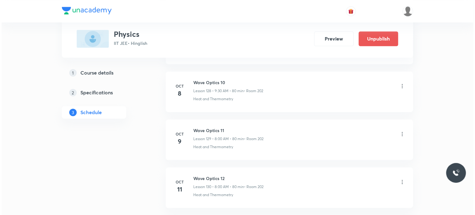
scroll to position [6490, 0]
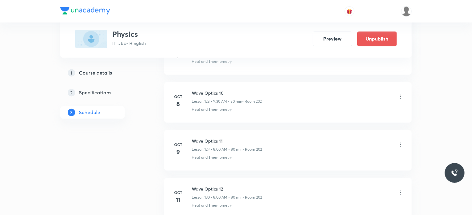
click at [398, 94] on icon at bounding box center [401, 97] width 6 height 6
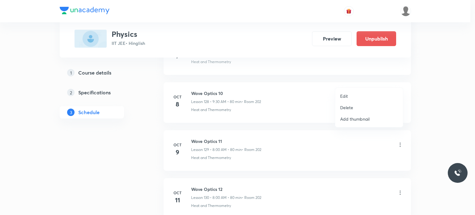
click at [361, 91] on li "Edit" at bounding box center [369, 95] width 68 height 11
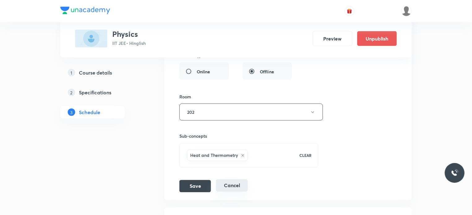
click at [243, 179] on button "Cancel" at bounding box center [232, 185] width 32 height 12
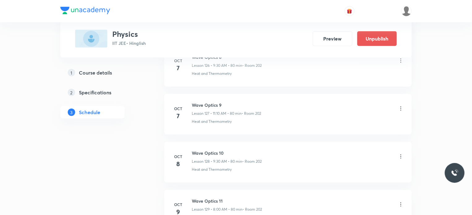
scroll to position [6105, 0]
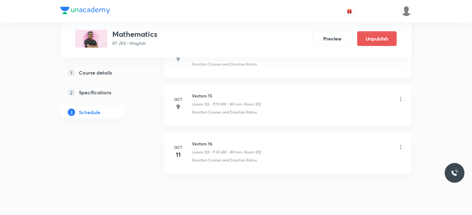
scroll to position [6160, 0]
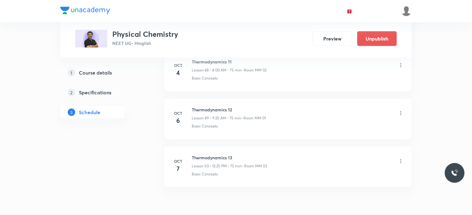
scroll to position [2671, 0]
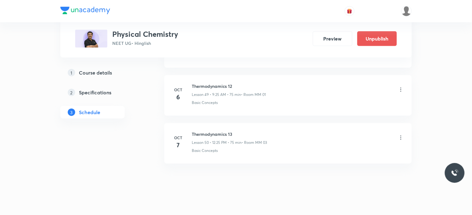
click at [216, 83] on div "Thermodynamics 12 Lesson 49 • 9:25 AM • 75 min • Room MM 01" at bounding box center [229, 90] width 74 height 15
click at [216, 83] on h6 "Thermodynamics 12" at bounding box center [229, 86] width 74 height 6
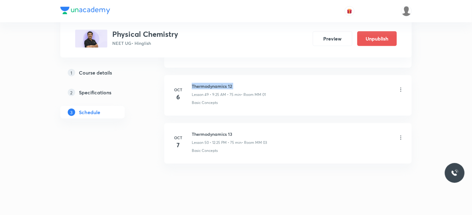
click at [216, 83] on h6 "Thermodynamics 12" at bounding box center [229, 86] width 74 height 6
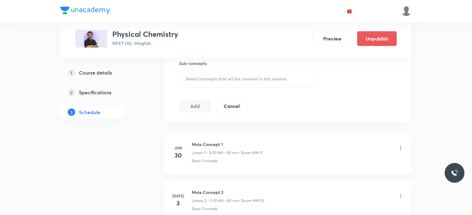
scroll to position [2671, 0]
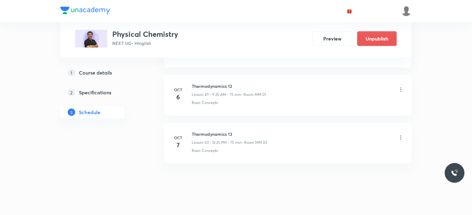
click at [215, 131] on h6 "Thermodynamics 13" at bounding box center [229, 134] width 75 height 6
click at [311, 106] on li "Oct 6 Thermodynamics 12 Lesson 49 • 9:25 AM • 75 min • Room MM 01 Basic Concepts" at bounding box center [287, 95] width 247 height 41
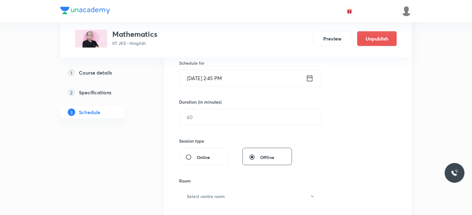
scroll to position [6447, 0]
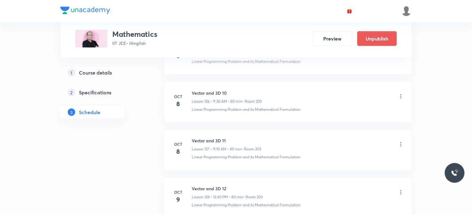
click at [297, 138] on div "Vector and 3D 11 Lesson 127 • 11:10 AM • 80 min • Room 203" at bounding box center [298, 145] width 212 height 15
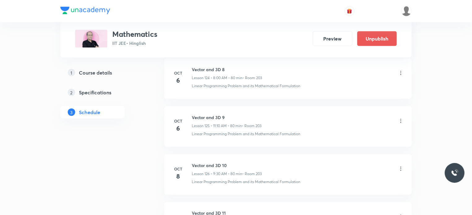
scroll to position [6293, 0]
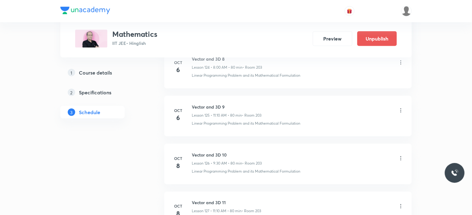
click at [403, 155] on icon at bounding box center [401, 158] width 6 height 6
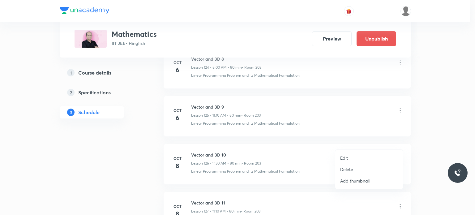
click at [366, 155] on li "Edit" at bounding box center [369, 157] width 68 height 11
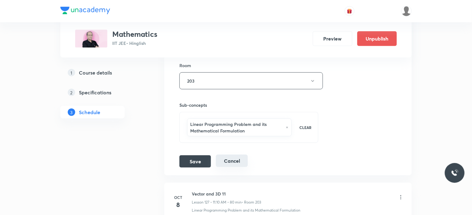
click at [230, 155] on button "Cancel" at bounding box center [232, 161] width 32 height 12
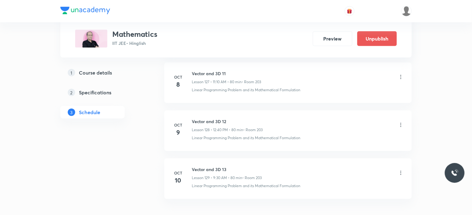
scroll to position [6102, 0]
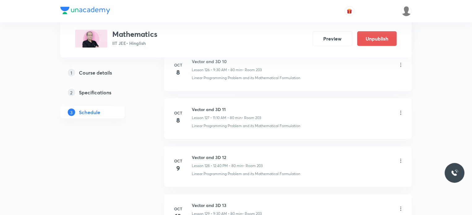
click at [400, 110] on icon at bounding box center [401, 113] width 6 height 6
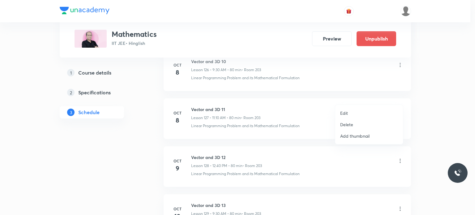
click at [340, 112] on p "Edit" at bounding box center [344, 113] width 8 height 6
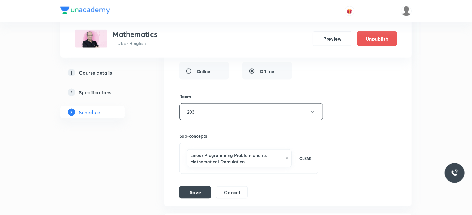
scroll to position [6288, 0]
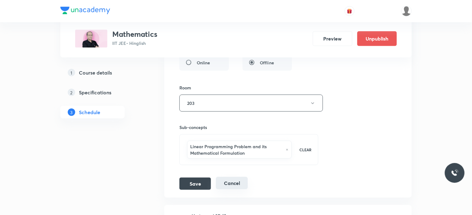
click at [233, 177] on button "Cancel" at bounding box center [232, 183] width 32 height 12
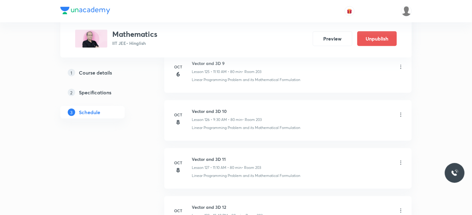
scroll to position [6040, 0]
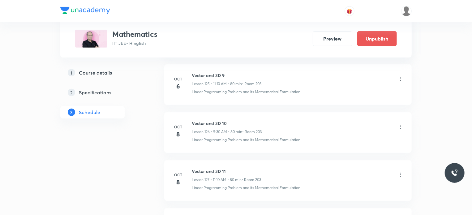
click at [403, 124] on icon at bounding box center [401, 127] width 6 height 6
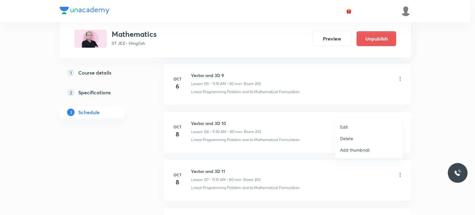
click at [356, 124] on li "Edit" at bounding box center [369, 126] width 68 height 11
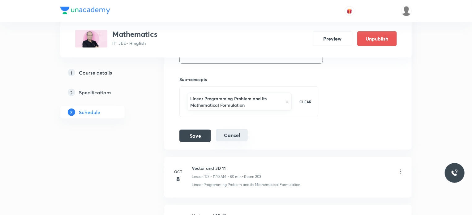
click at [239, 129] on button "Cancel" at bounding box center [232, 135] width 32 height 12
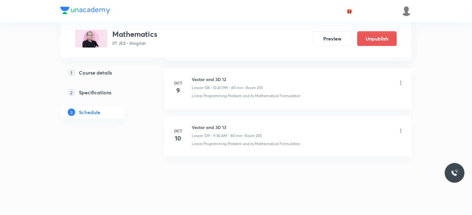
scroll to position [6164, 0]
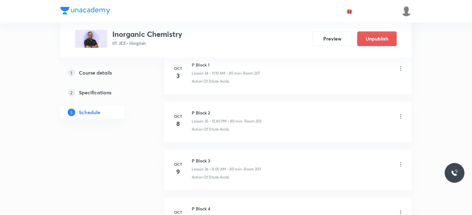
scroll to position [1942, 0]
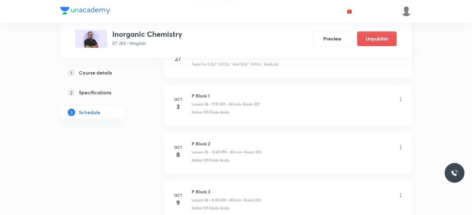
click at [403, 144] on icon at bounding box center [401, 147] width 6 height 6
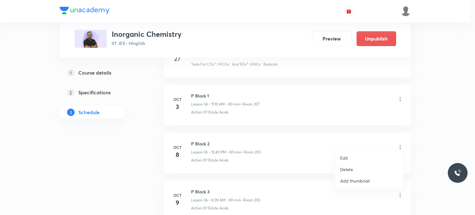
click at [353, 158] on li "Edit" at bounding box center [369, 157] width 68 height 11
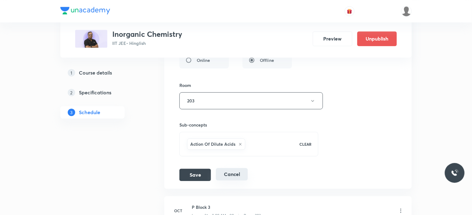
click at [237, 168] on button "Cancel" at bounding box center [232, 174] width 32 height 12
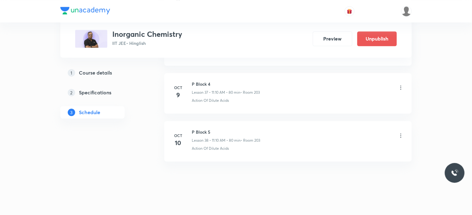
scroll to position [1721, 0]
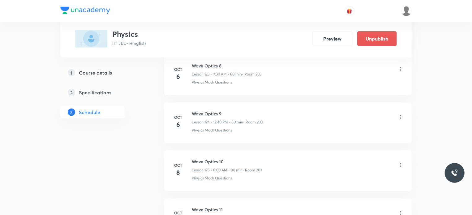
scroll to position [6315, 0]
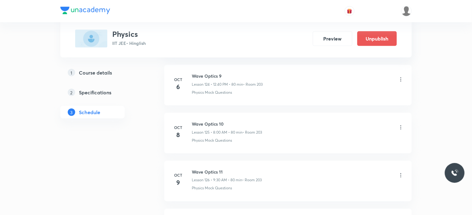
drag, startPoint x: 198, startPoint y: 109, endPoint x: 216, endPoint y: 106, distance: 18.6
click at [216, 121] on h6 "Wave Optics 10" at bounding box center [227, 124] width 70 height 6
click at [218, 121] on h6 "Wave Optics 10" at bounding box center [227, 124] width 70 height 6
click at [399, 124] on icon at bounding box center [401, 127] width 6 height 6
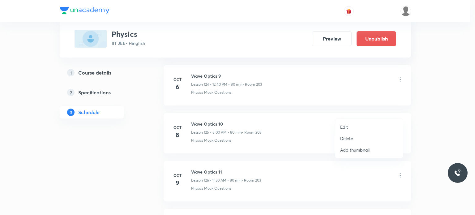
click at [356, 126] on li "Edit" at bounding box center [369, 126] width 68 height 11
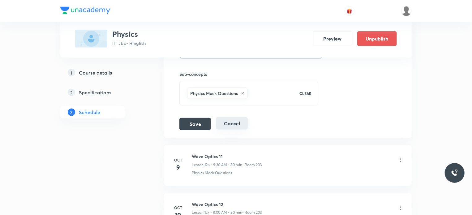
click at [235, 117] on button "Cancel" at bounding box center [232, 123] width 32 height 12
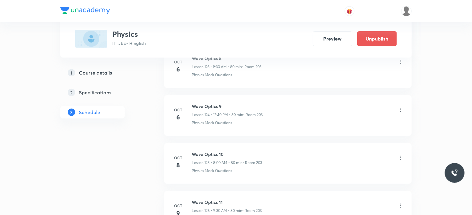
scroll to position [6116, 0]
click at [241, 143] on li "Oct 8 Wave Optics 10 Lesson 125 • 8:00 AM • 80 min • Room 203 Physics Mock Ques…" at bounding box center [287, 163] width 247 height 41
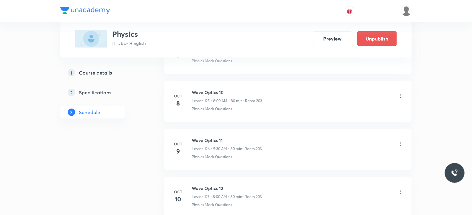
click at [404, 81] on li "Oct 8 Wave Optics 10 Lesson 125 • 8:00 AM • 80 min • Room 203 Physics Mock Ques…" at bounding box center [287, 101] width 247 height 41
click at [402, 93] on icon at bounding box center [401, 96] width 6 height 6
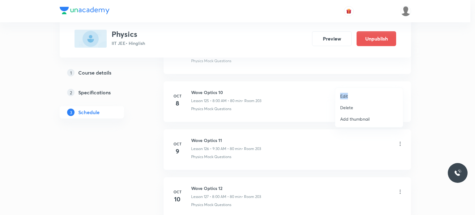
drag, startPoint x: 364, startPoint y: 101, endPoint x: 340, endPoint y: 97, distance: 23.9
click at [340, 97] on li "Edit" at bounding box center [369, 95] width 68 height 11
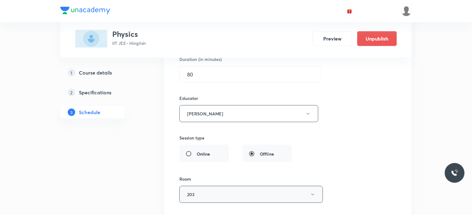
scroll to position [6178, 0]
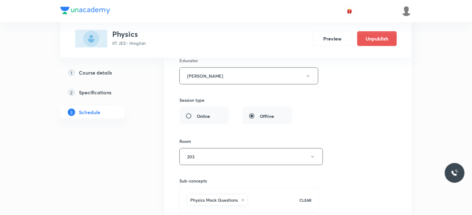
click at [227, 206] on div "Session title 14/99 Wave Optics 10 ​ Schedule for Oct 8, 2025, 8:00 AM ​ Durati…" at bounding box center [287, 82] width 217 height 309
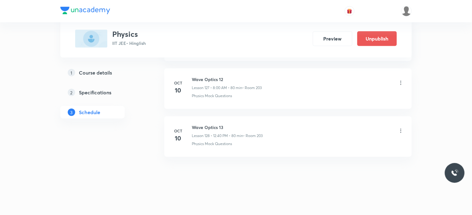
scroll to position [6116, 0]
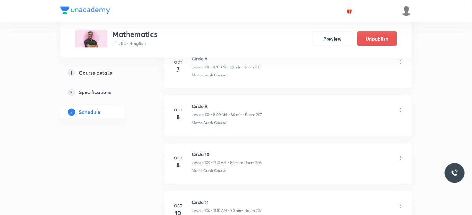
scroll to position [5230, 0]
click at [400, 107] on icon at bounding box center [401, 110] width 6 height 6
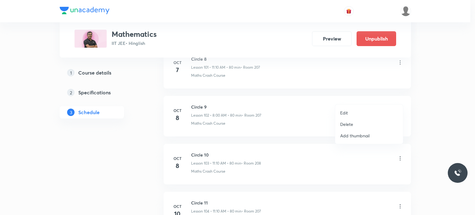
click at [370, 109] on li "Edit" at bounding box center [369, 112] width 68 height 11
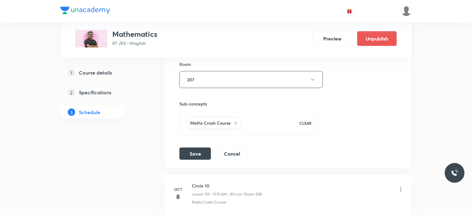
click at [244, 132] on div "Session title 8/99 Circle 9 ​ Schedule for [DATE] 8:00 AM ​ Duration (in minute…" at bounding box center [287, 5] width 217 height 309
click at [241, 147] on button "Cancel" at bounding box center [232, 153] width 32 height 12
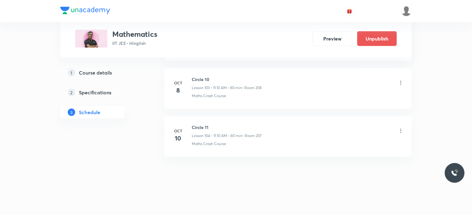
scroll to position [4969, 0]
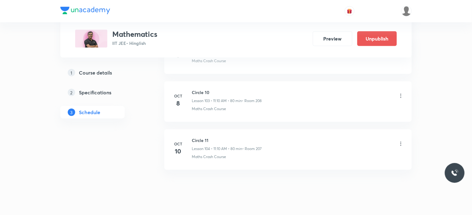
click at [401, 93] on icon at bounding box center [401, 96] width 6 height 6
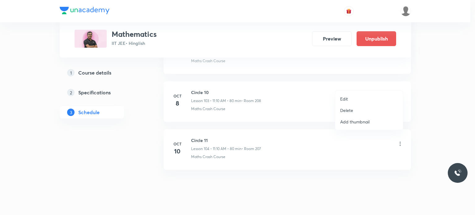
drag, startPoint x: 354, startPoint y: 104, endPoint x: 348, endPoint y: 100, distance: 7.1
click at [348, 100] on li "Edit" at bounding box center [369, 98] width 68 height 11
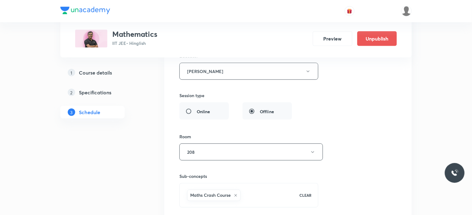
scroll to position [5154, 0]
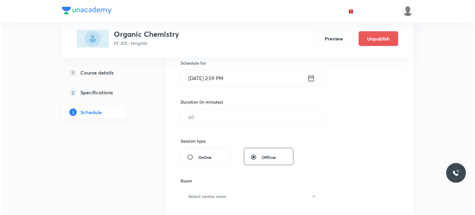
scroll to position [949, 0]
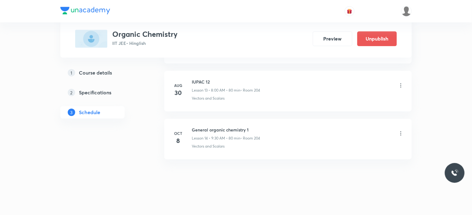
click at [398, 132] on icon at bounding box center [401, 133] width 6 height 6
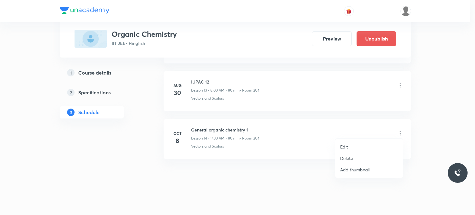
click at [351, 145] on li "Edit" at bounding box center [369, 146] width 68 height 11
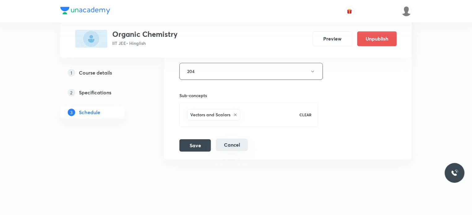
click at [228, 142] on button "Cancel" at bounding box center [232, 145] width 32 height 12
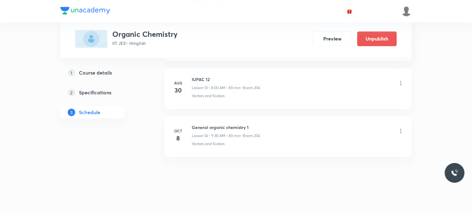
scroll to position [666, 0]
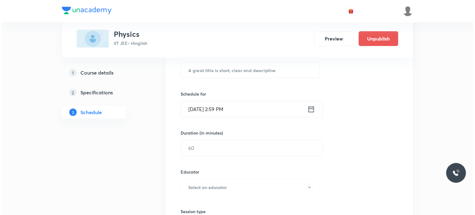
scroll to position [5626, 0]
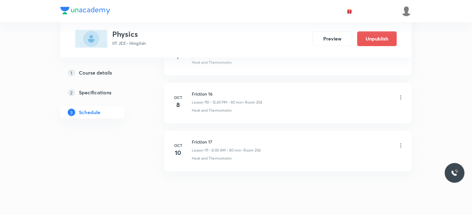
click at [400, 94] on icon at bounding box center [401, 97] width 6 height 6
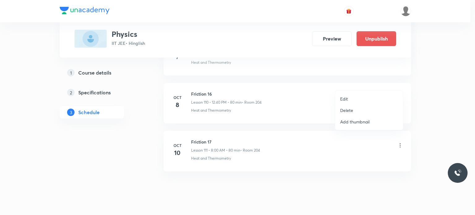
click at [369, 98] on li "Edit" at bounding box center [369, 98] width 68 height 11
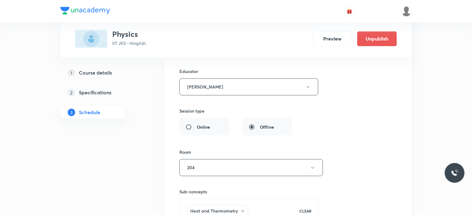
scroll to position [5580, 0]
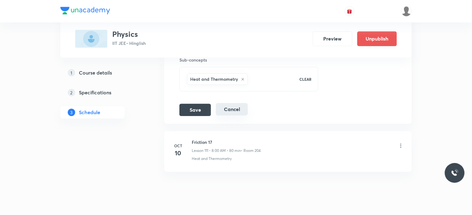
click at [233, 103] on button "Cancel" at bounding box center [232, 109] width 32 height 12
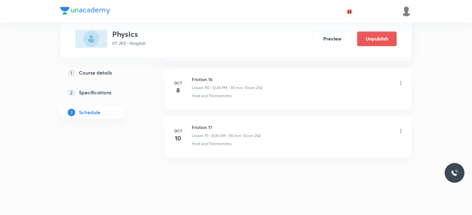
scroll to position [5303, 0]
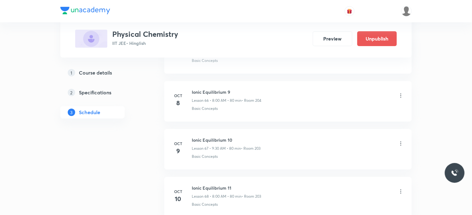
scroll to position [3509, 0]
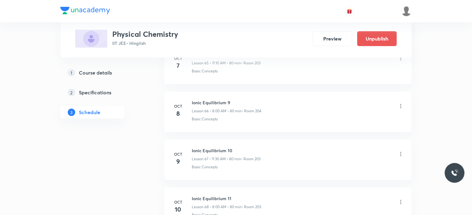
click at [400, 103] on icon at bounding box center [401, 106] width 6 height 6
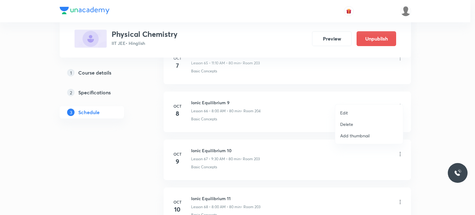
click at [360, 110] on li "Edit" at bounding box center [369, 112] width 68 height 11
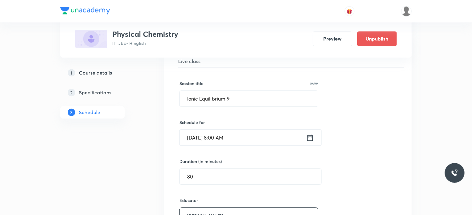
scroll to position [3199, 0]
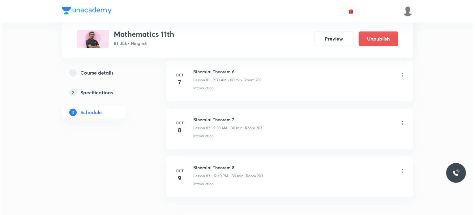
scroll to position [4226, 0]
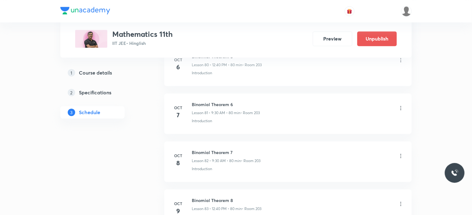
click at [400, 153] on icon at bounding box center [401, 156] width 6 height 6
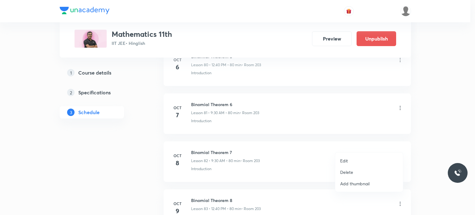
click at [366, 152] on ul "Edit Delete Add thumbnail" at bounding box center [369, 171] width 68 height 39
click at [359, 158] on li "Edit" at bounding box center [369, 160] width 68 height 11
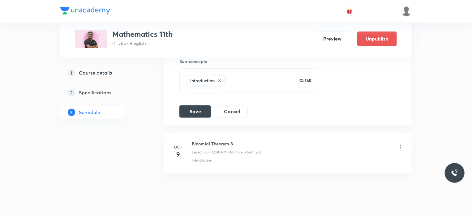
scroll to position [4241, 0]
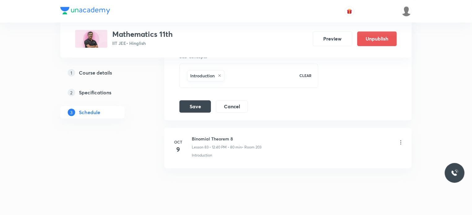
click at [242, 101] on div "Save Cancel" at bounding box center [215, 106] width 73 height 12
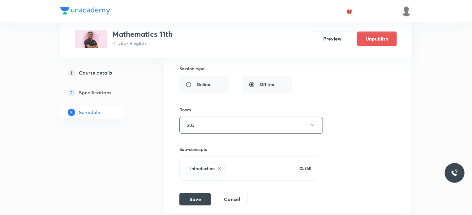
click at [238, 195] on li "Binomial Theorem 7 Lesson 82 • Room 203 Introduction Session 82 Live class Sess…" at bounding box center [287, 37] width 247 height 353
click at [236, 192] on button "Cancel" at bounding box center [232, 198] width 32 height 12
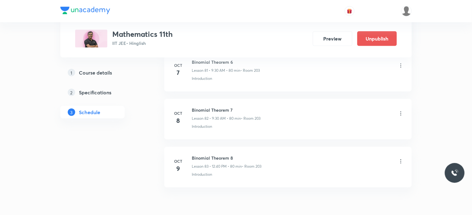
scroll to position [3903, 0]
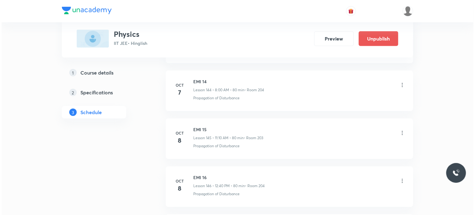
scroll to position [7258, 0]
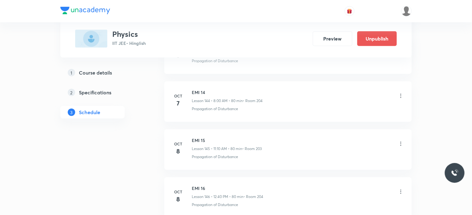
click at [398, 141] on icon at bounding box center [401, 144] width 6 height 6
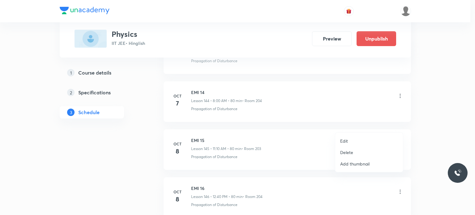
click at [357, 139] on li "Edit" at bounding box center [369, 140] width 68 height 11
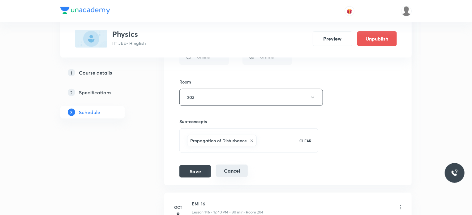
click at [231, 165] on button "Cancel" at bounding box center [232, 171] width 32 height 12
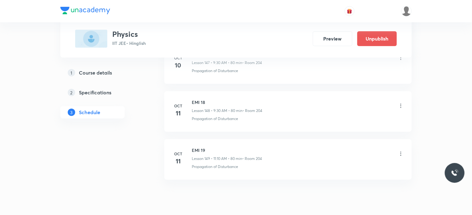
scroll to position [7058, 0]
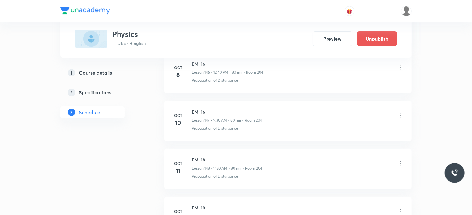
click at [398, 112] on icon at bounding box center [401, 115] width 6 height 6
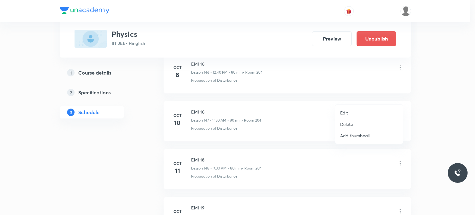
click at [282, 122] on div at bounding box center [237, 107] width 475 height 215
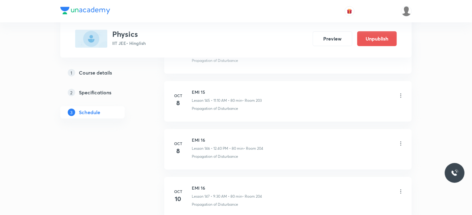
scroll to position [6965, 0]
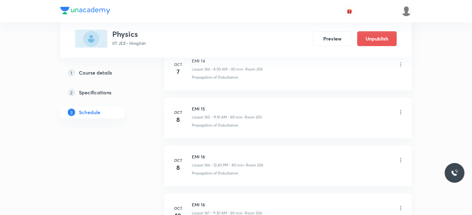
click at [402, 157] on icon at bounding box center [401, 160] width 6 height 6
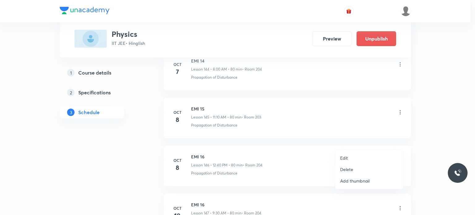
click at [351, 157] on li "Edit" at bounding box center [369, 157] width 68 height 11
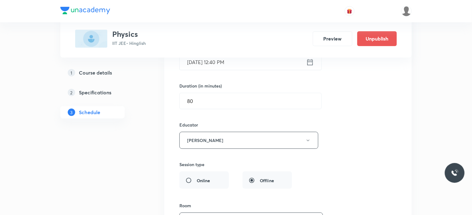
scroll to position [7213, 0]
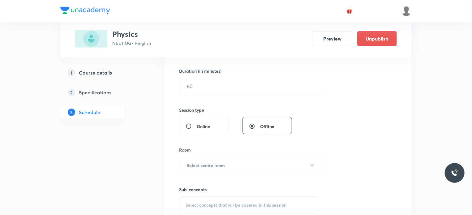
scroll to position [6591, 0]
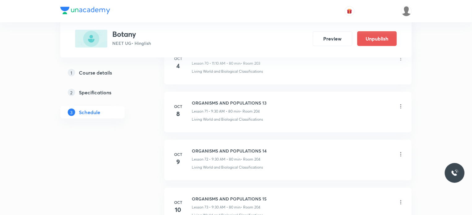
scroll to position [3678, 0]
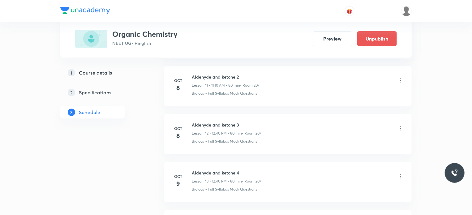
scroll to position [2291, 0]
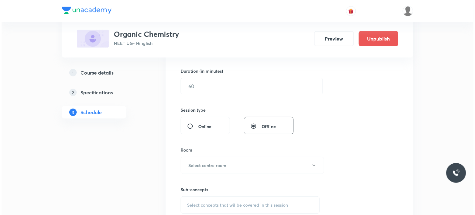
scroll to position [2145, 0]
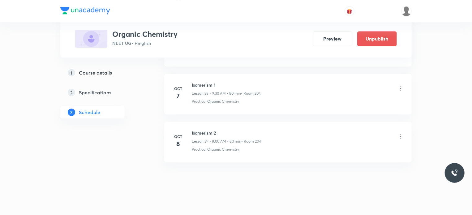
click at [403, 133] on icon at bounding box center [401, 136] width 6 height 6
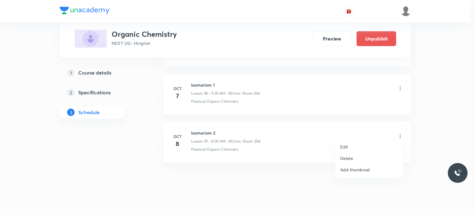
click at [349, 146] on li "Edit" at bounding box center [369, 146] width 68 height 11
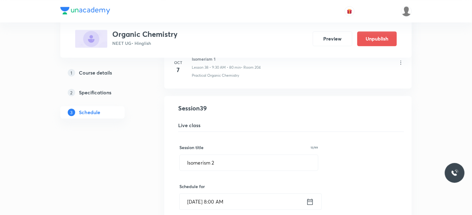
scroll to position [1851, 0]
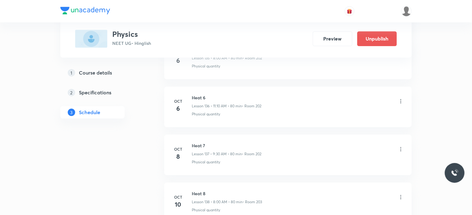
scroll to position [6819, 0]
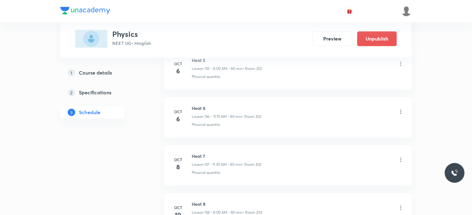
click at [401, 158] on icon at bounding box center [400, 160] width 1 height 4
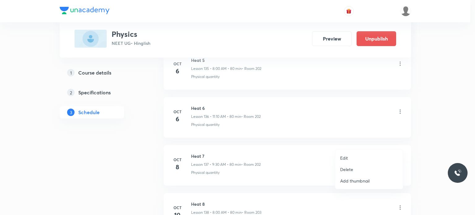
click at [364, 157] on li "Edit" at bounding box center [369, 157] width 68 height 11
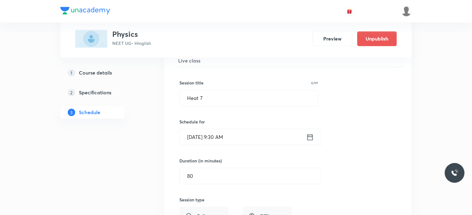
scroll to position [6602, 0]
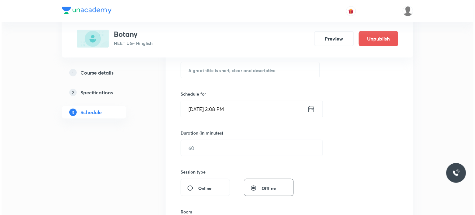
scroll to position [4296, 0]
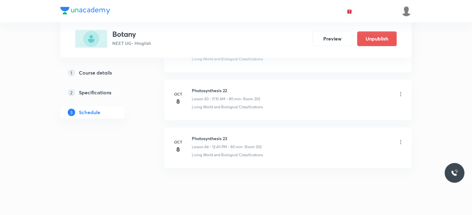
click at [399, 91] on icon at bounding box center [401, 94] width 6 height 6
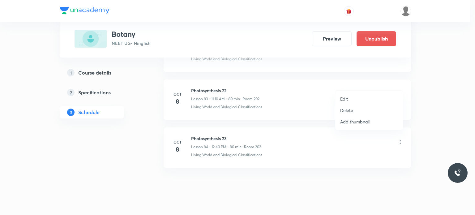
click at [370, 92] on ul "Edit Delete Add thumbnail" at bounding box center [369, 110] width 68 height 39
click at [352, 100] on li "Edit" at bounding box center [369, 98] width 68 height 11
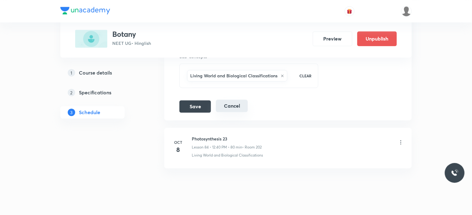
click at [243, 100] on button "Cancel" at bounding box center [232, 106] width 32 height 12
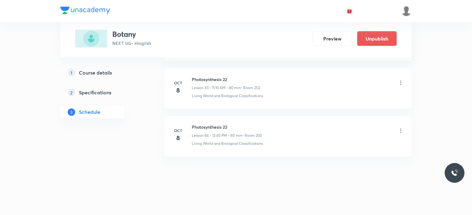
scroll to position [4012, 0]
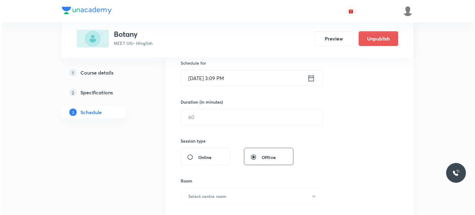
scroll to position [2958, 0]
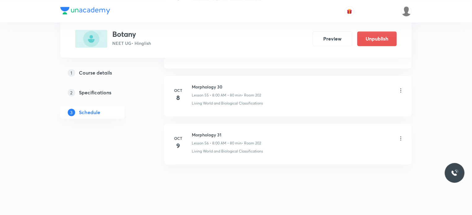
click at [398, 87] on icon at bounding box center [401, 90] width 6 height 6
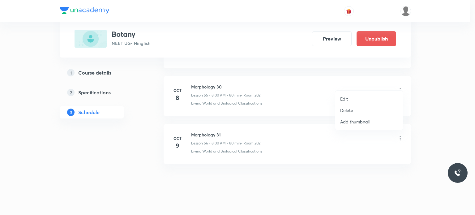
click at [367, 94] on li "Edit" at bounding box center [369, 98] width 68 height 11
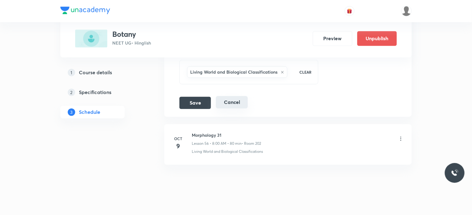
click at [237, 97] on button "Cancel" at bounding box center [232, 102] width 32 height 12
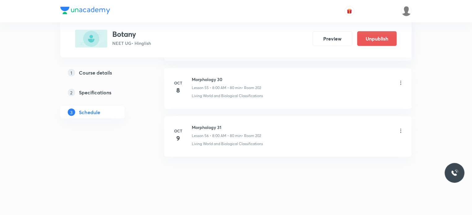
scroll to position [2674, 0]
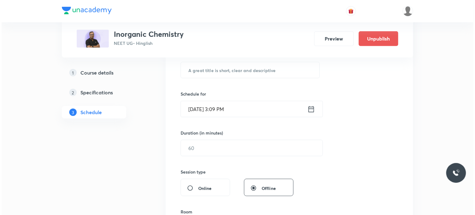
scroll to position [2193, 0]
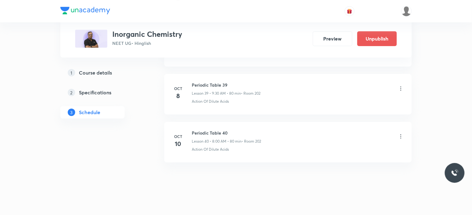
click at [398, 85] on icon at bounding box center [401, 88] width 6 height 6
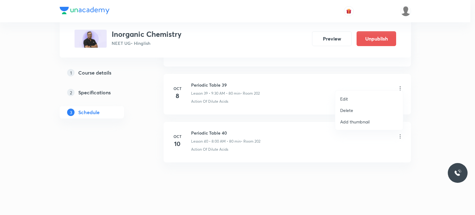
click at [348, 101] on li "Edit" at bounding box center [369, 98] width 68 height 11
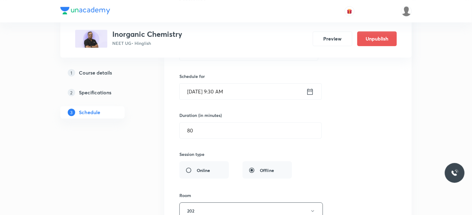
scroll to position [1960, 0]
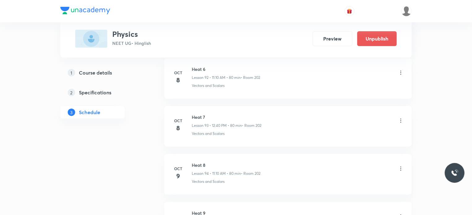
scroll to position [4718, 0]
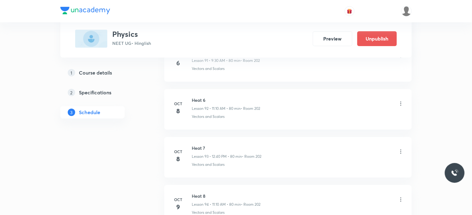
click at [398, 101] on icon at bounding box center [401, 104] width 6 height 6
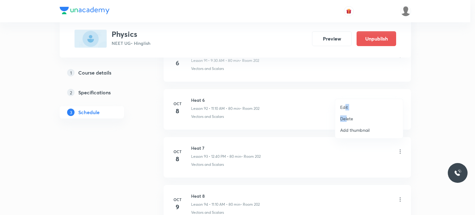
drag, startPoint x: 348, startPoint y: 113, endPoint x: 344, endPoint y: 108, distance: 5.9
click at [344, 108] on ul "Edit Delete Add thumbnail" at bounding box center [369, 118] width 68 height 39
click at [344, 108] on p "Edit" at bounding box center [344, 107] width 8 height 6
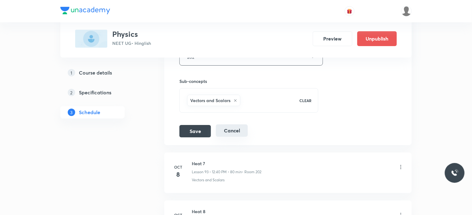
click at [235, 124] on button "Cancel" at bounding box center [232, 130] width 32 height 12
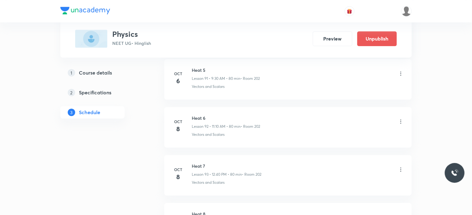
scroll to position [4409, 0]
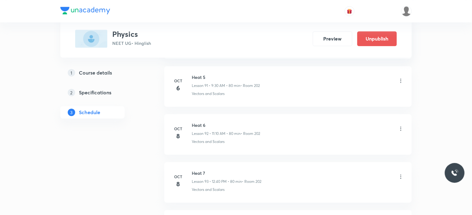
click at [401, 173] on icon at bounding box center [401, 176] width 6 height 6
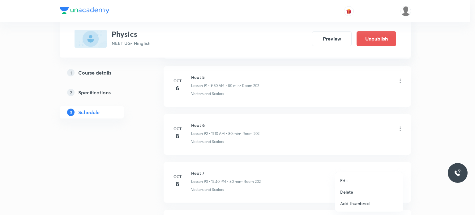
click at [352, 175] on li "Edit" at bounding box center [369, 180] width 68 height 11
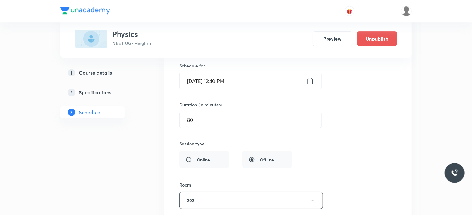
scroll to position [4625, 0]
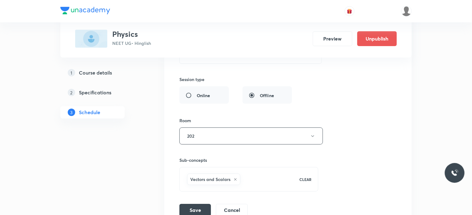
click at [332, 141] on div "Session title 6/99 Heat 7 ​ Schedule for [DATE] 12:40 PM ​ Duration (in minutes…" at bounding box center [287, 81] width 217 height 269
